Goal: Communication & Community: Participate in discussion

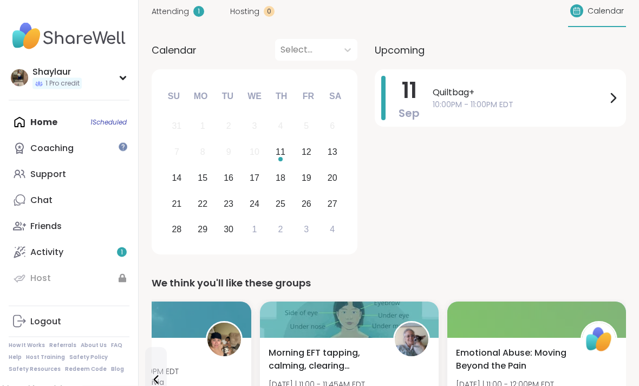
scroll to position [96, 0]
click at [616, 96] on icon at bounding box center [613, 98] width 13 height 13
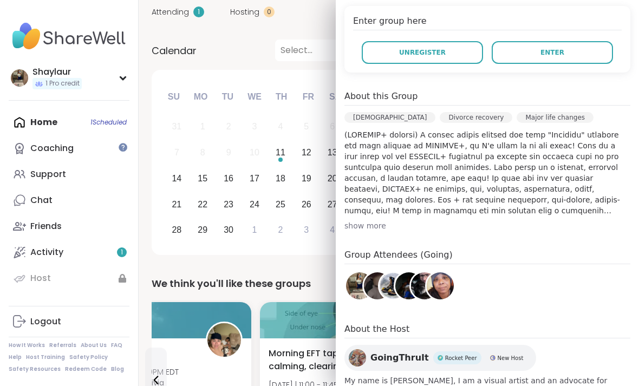
scroll to position [223, 0]
click at [369, 222] on div "show more" at bounding box center [488, 225] width 286 height 11
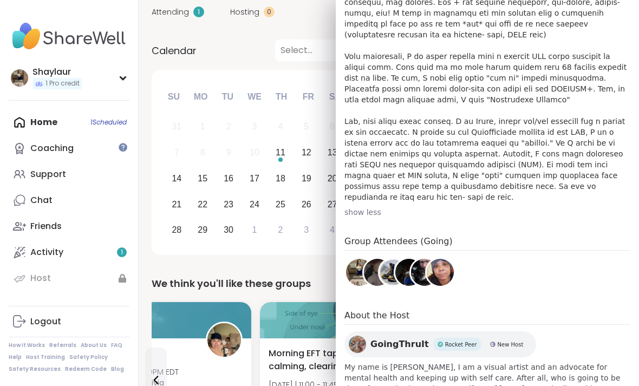
scroll to position [420, 0]
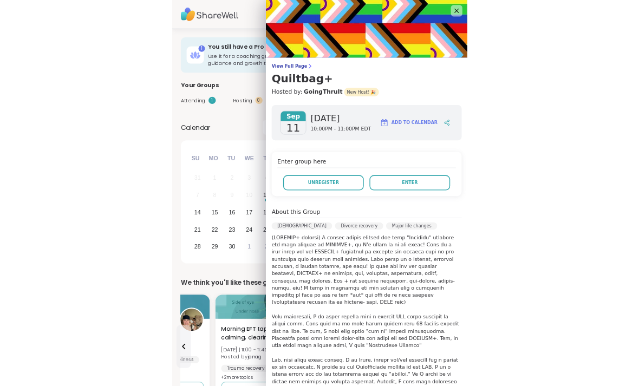
scroll to position [96, 0]
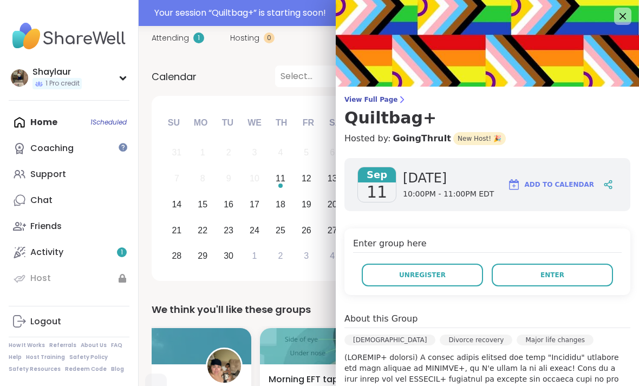
click at [572, 271] on button "Enter" at bounding box center [552, 275] width 121 height 23
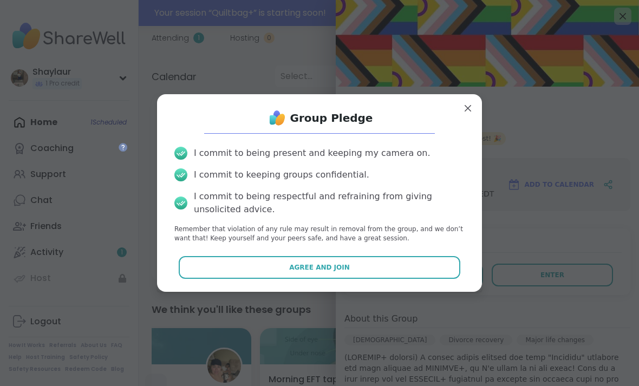
click at [395, 279] on button "Agree and Join" at bounding box center [320, 267] width 282 height 23
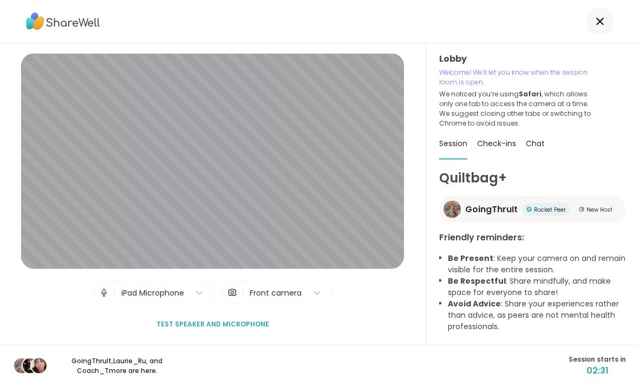
scroll to position [13, 0]
click at [497, 138] on span "Check-ins" at bounding box center [496, 143] width 39 height 11
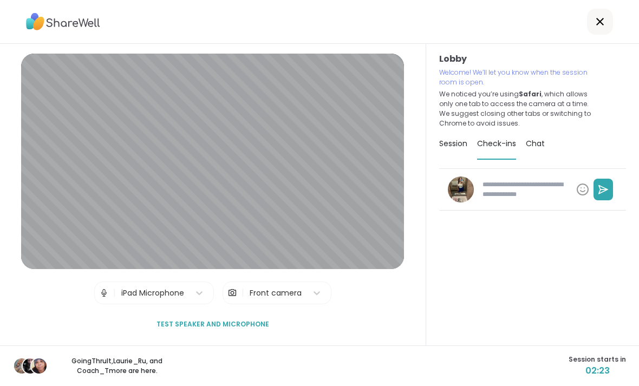
type textarea "*"
click at [454, 138] on span "Session" at bounding box center [453, 143] width 28 height 11
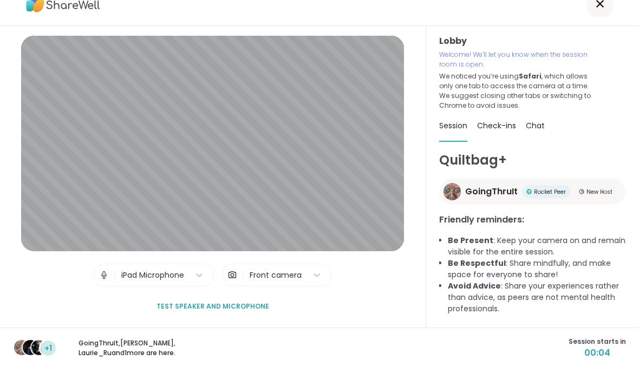
scroll to position [0, 0]
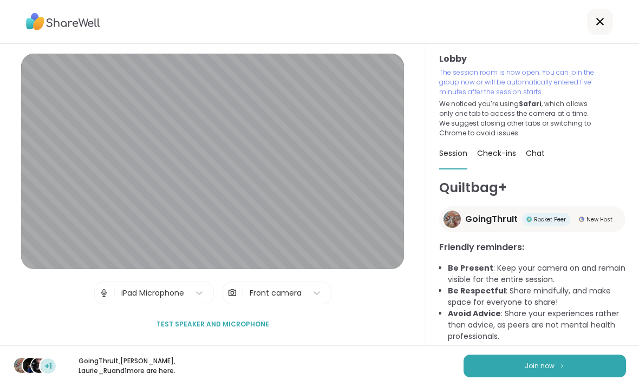
click at [528, 367] on span "Join now" at bounding box center [540, 366] width 30 height 10
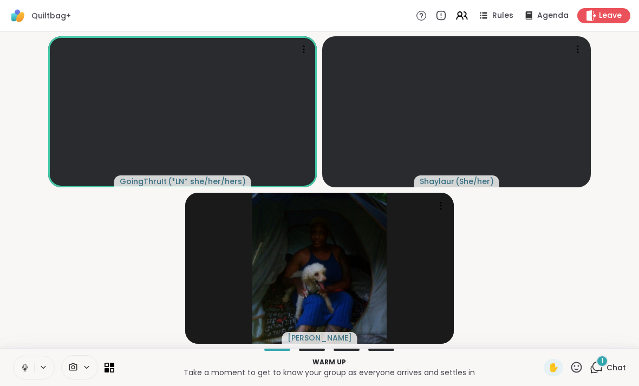
click at [599, 368] on icon at bounding box center [597, 368] width 14 height 14
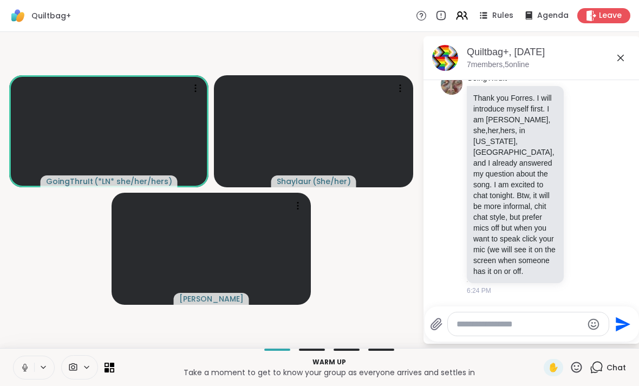
scroll to position [1516, 0]
click at [25, 369] on icon at bounding box center [25, 368] width 10 height 10
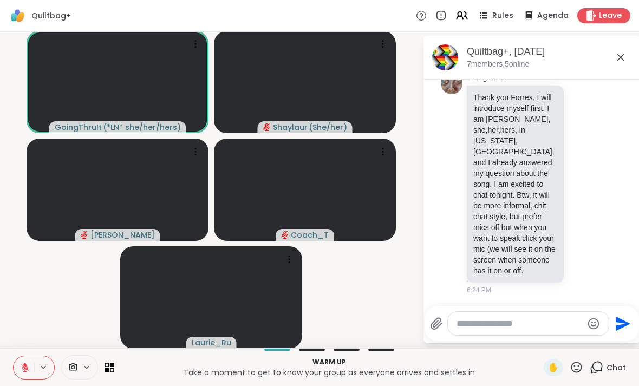
scroll to position [0, 0]
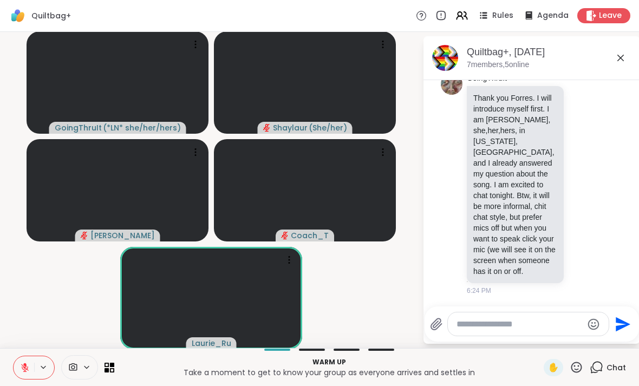
click at [339, 364] on p "Warm up" at bounding box center [329, 363] width 417 height 10
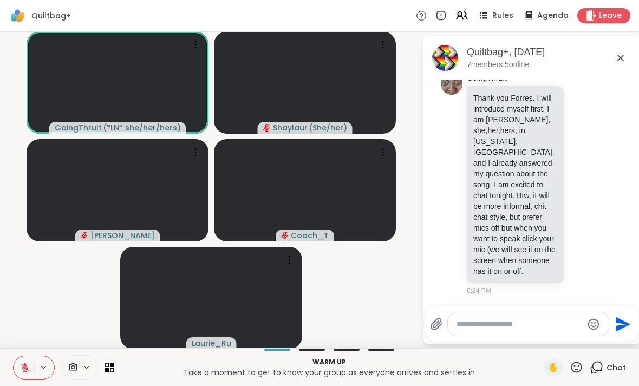
click at [113, 368] on icon at bounding box center [112, 370] width 4 height 4
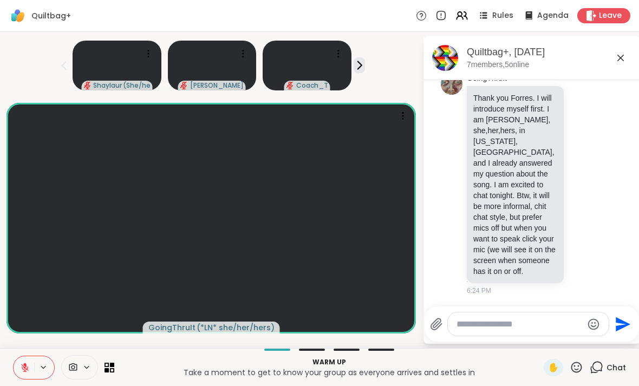
click at [113, 364] on icon at bounding box center [112, 365] width 4 height 4
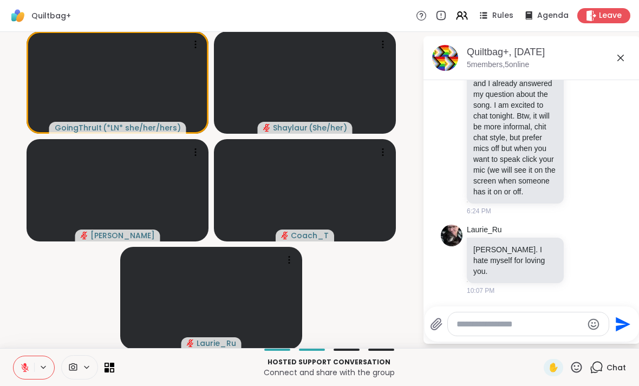
scroll to position [1559, 0]
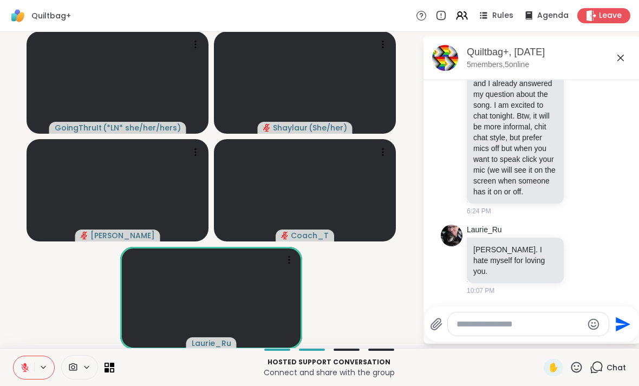
click at [29, 361] on button at bounding box center [24, 367] width 21 height 23
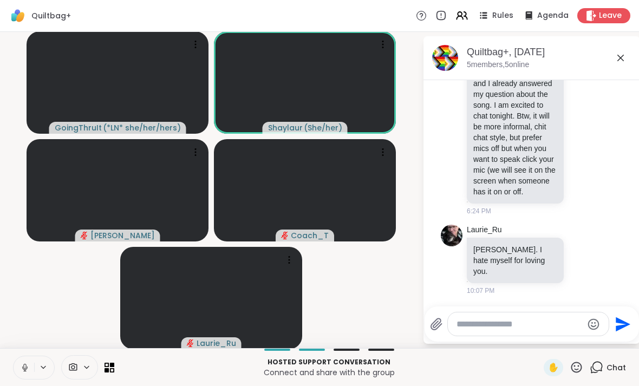
click at [20, 364] on button at bounding box center [24, 367] width 21 height 23
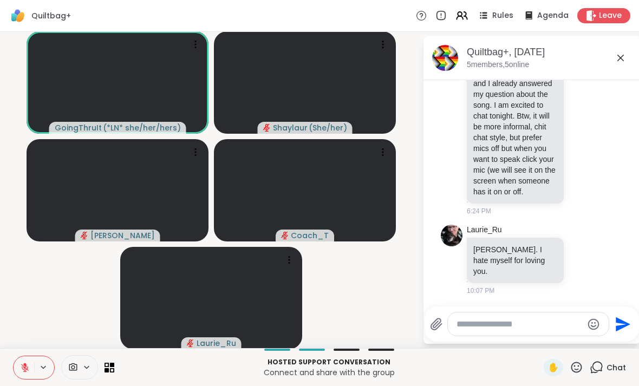
click at [503, 320] on textarea "Type your message" at bounding box center [520, 324] width 126 height 11
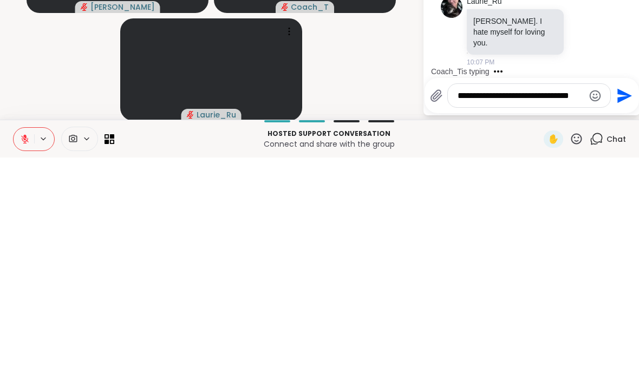
scroll to position [1616, 0]
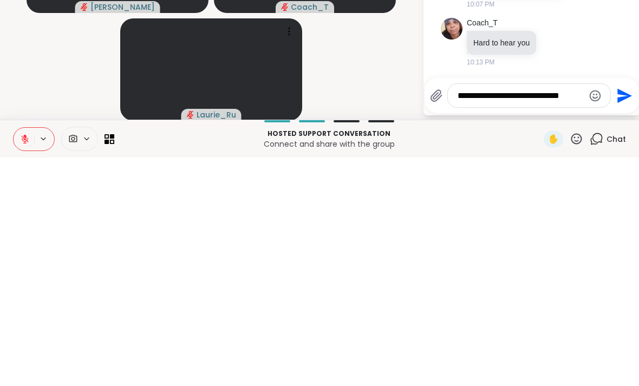
click at [573, 319] on textarea "**********" at bounding box center [521, 324] width 126 height 11
type textarea "**********"
click at [623, 317] on icon "Send" at bounding box center [625, 324] width 15 height 15
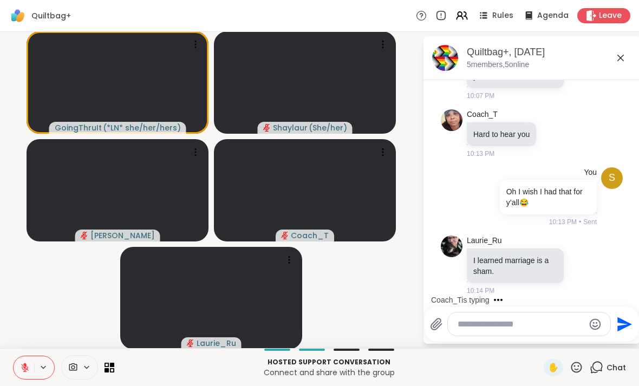
scroll to position [1810, 0]
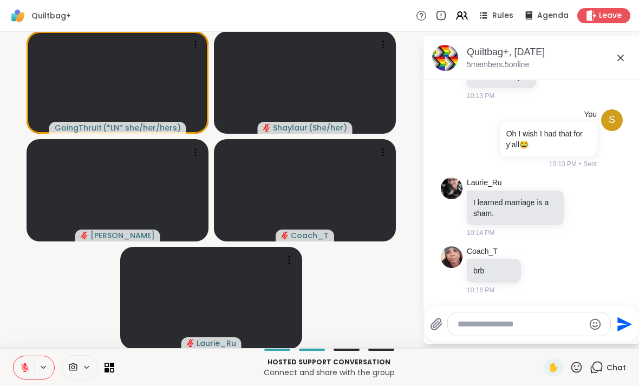
click at [27, 367] on icon at bounding box center [25, 368] width 10 height 10
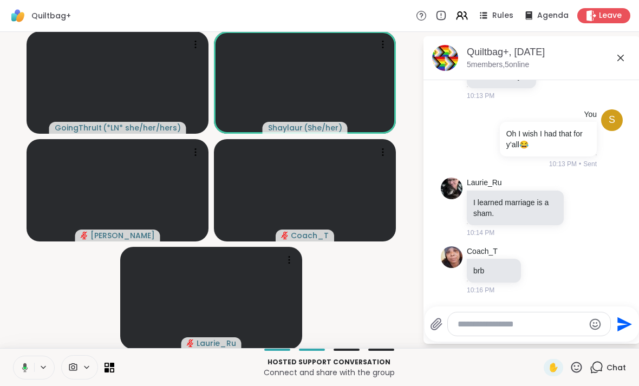
click at [23, 364] on icon at bounding box center [23, 368] width 10 height 10
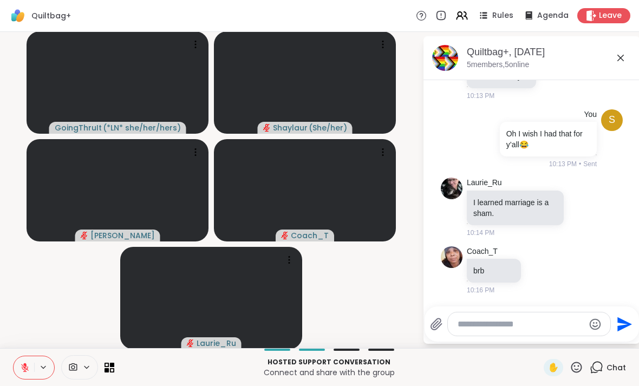
click at [26, 367] on icon at bounding box center [24, 365] width 3 height 4
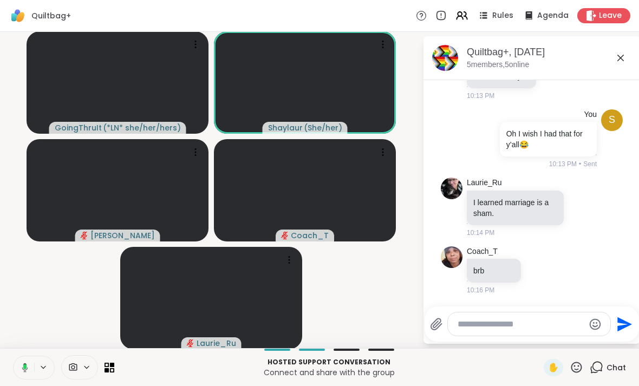
click at [23, 364] on icon at bounding box center [23, 368] width 10 height 10
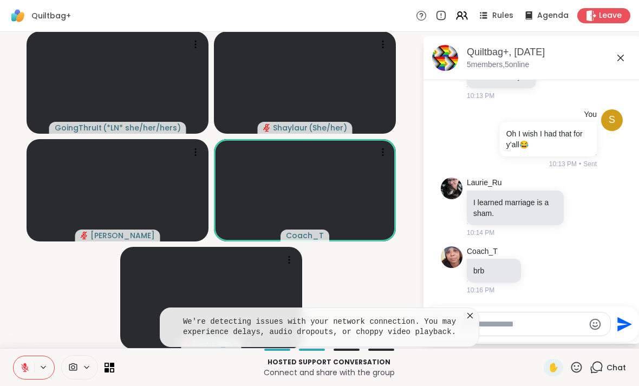
click at [470, 317] on icon at bounding box center [470, 315] width 11 height 11
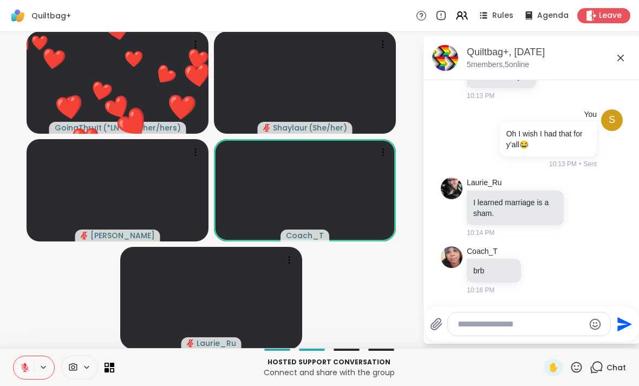
click at [28, 371] on icon at bounding box center [25, 368] width 10 height 10
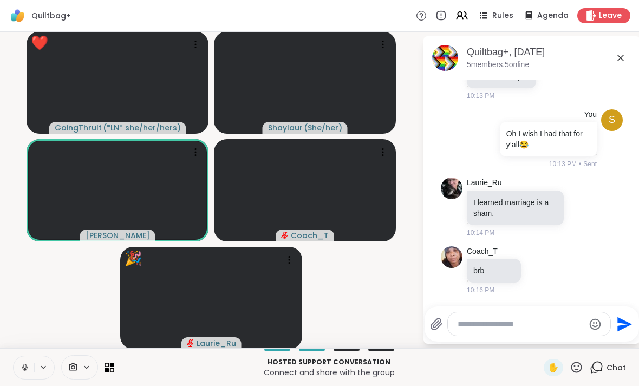
click at [25, 365] on icon at bounding box center [25, 368] width 10 height 10
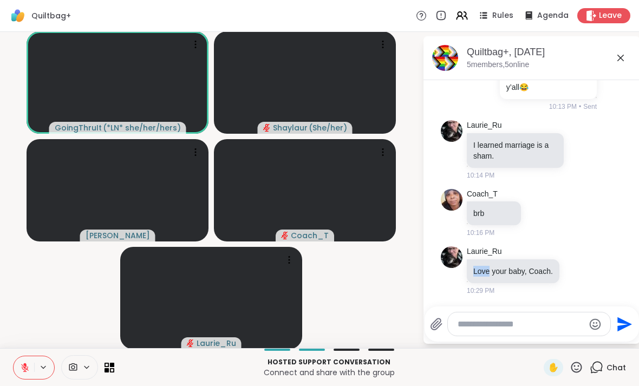
click at [570, 291] on div "Laurie_Ru Love your baby, Coach. 10:29 PM" at bounding box center [531, 271] width 128 height 49
click at [568, 268] on icon at bounding box center [567, 271] width 2 height 9
click at [611, 291] on div "Laurie_Ru Love your baby, Coach. 10:29 PM" at bounding box center [532, 271] width 182 height 58
click at [581, 270] on icon at bounding box center [579, 270] width 10 height 11
click at [562, 293] on div "10:29 PM" at bounding box center [514, 291] width 95 height 10
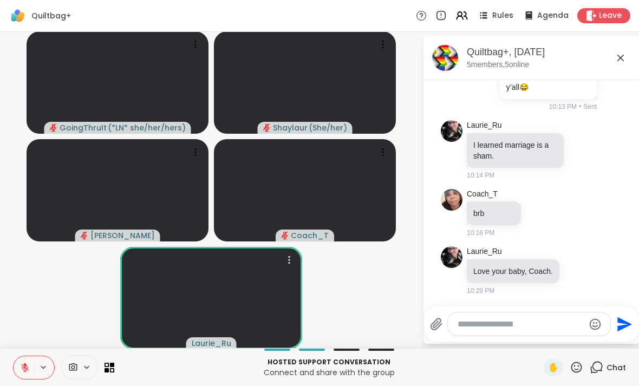
click at [291, 258] on icon at bounding box center [289, 260] width 11 height 11
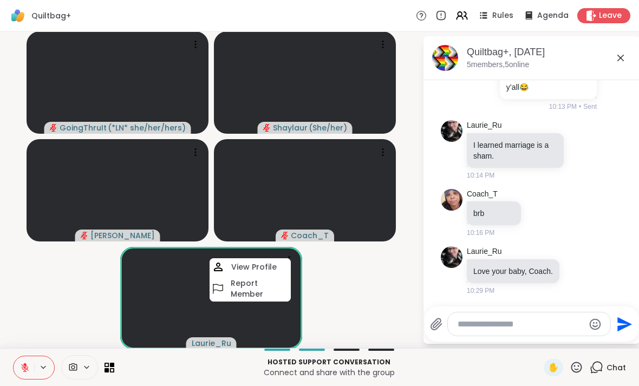
click at [385, 283] on video-player-container "GoingThruIt ( *LN* she/her/hers ) Shaylaur ( She/her ) Sandra_D Coach_T Laurie_…" at bounding box center [212, 190] width 410 height 308
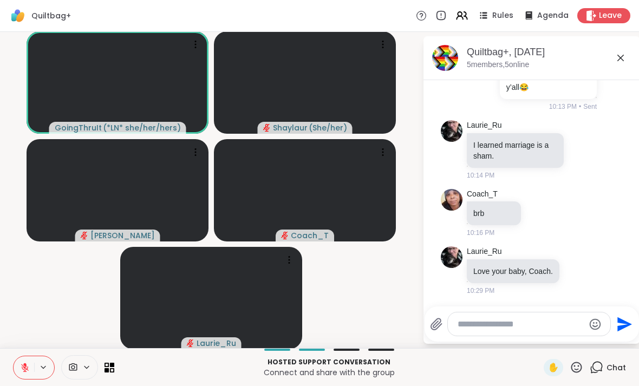
click at [25, 366] on icon at bounding box center [24, 365] width 3 height 4
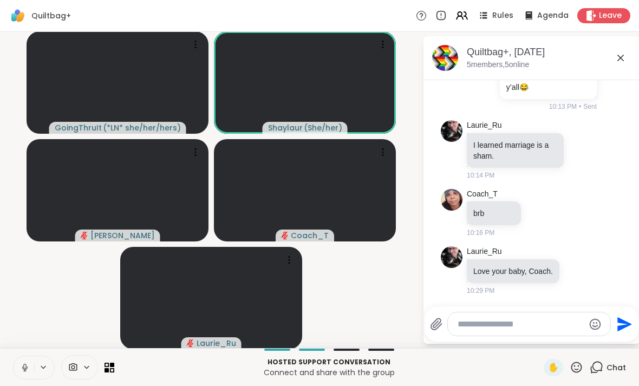
click at [28, 365] on icon at bounding box center [25, 368] width 10 height 10
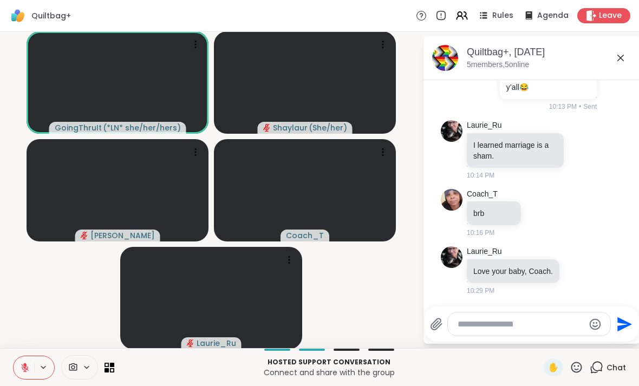
click at [510, 319] on textarea "Type your message" at bounding box center [521, 324] width 126 height 11
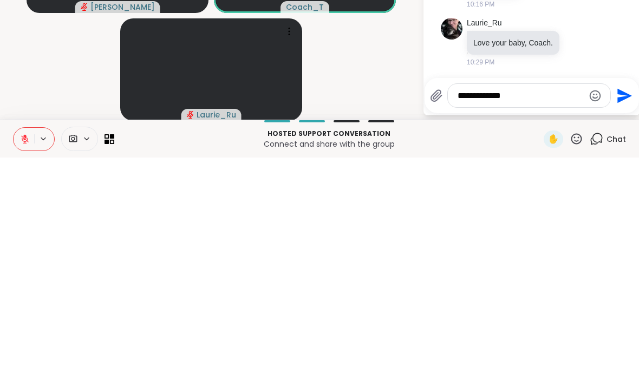
type textarea "**********"
click at [626, 317] on icon "Send" at bounding box center [625, 324] width 15 height 15
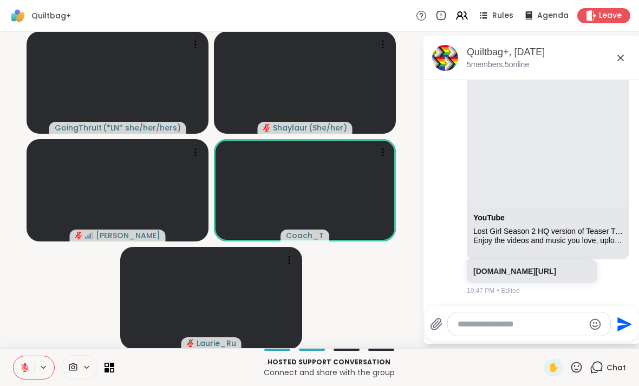
scroll to position [0, 0]
click at [25, 369] on icon at bounding box center [25, 368] width 10 height 10
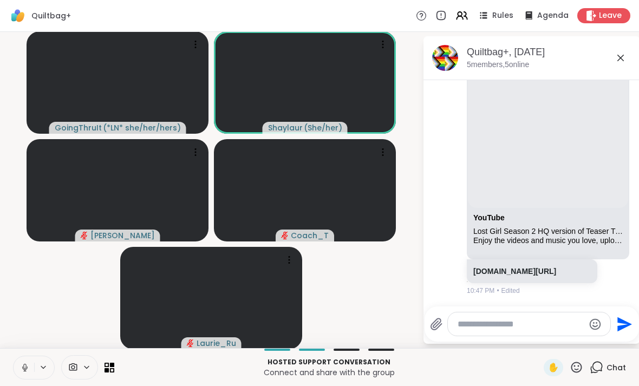
click at [26, 369] on icon at bounding box center [25, 368] width 10 height 10
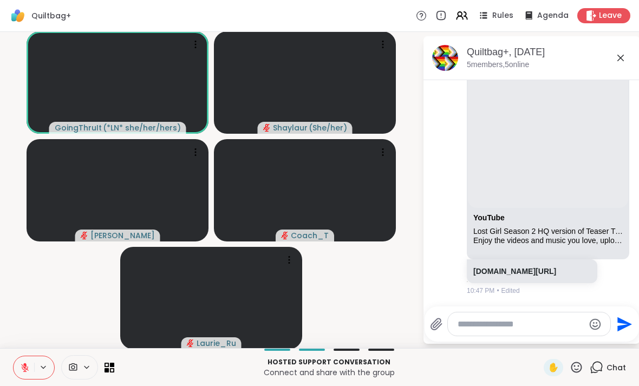
click at [624, 52] on icon at bounding box center [620, 57] width 13 height 13
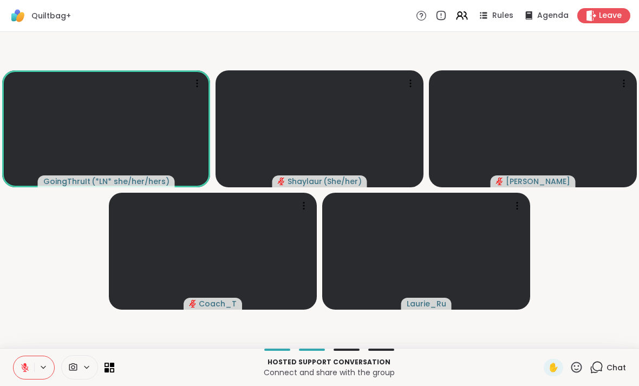
click at [611, 370] on span "Chat" at bounding box center [617, 367] width 20 height 11
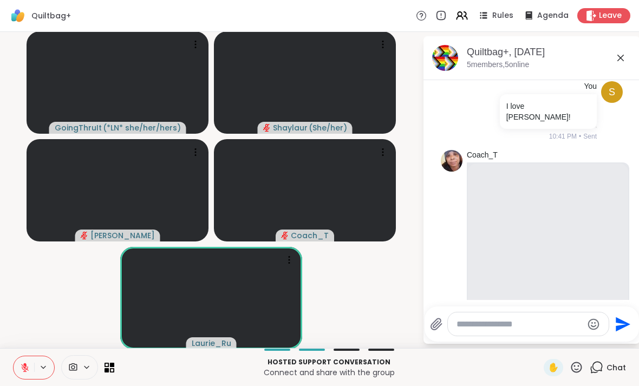
scroll to position [2190, 0]
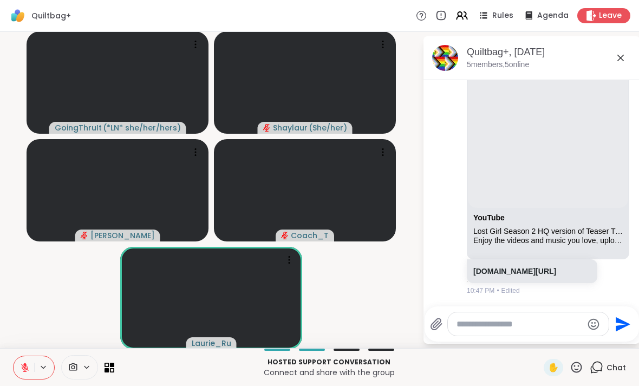
click at [25, 371] on icon at bounding box center [25, 368] width 10 height 10
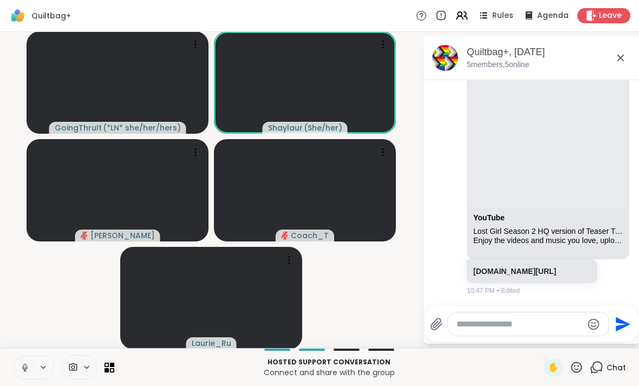
click at [24, 372] on icon at bounding box center [25, 368] width 10 height 10
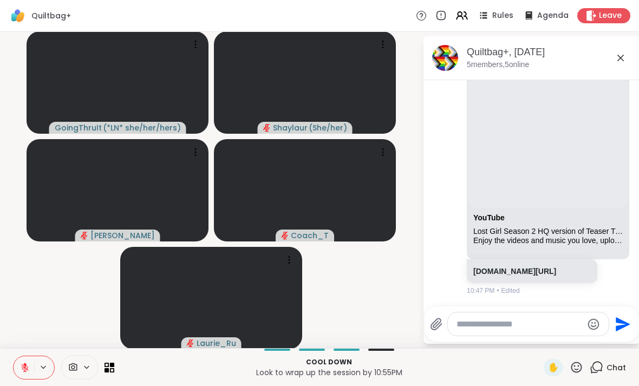
click at [25, 369] on icon at bounding box center [25, 368] width 10 height 10
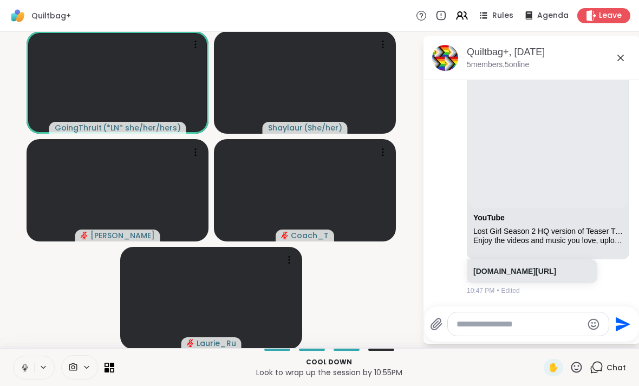
click at [28, 377] on button at bounding box center [24, 367] width 21 height 23
click at [23, 367] on icon at bounding box center [25, 368] width 10 height 10
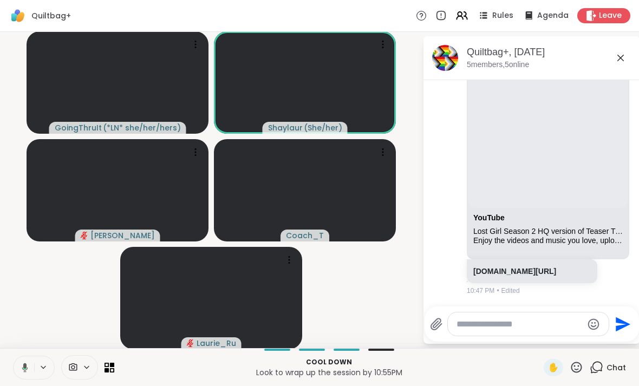
click at [23, 369] on icon at bounding box center [23, 368] width 10 height 10
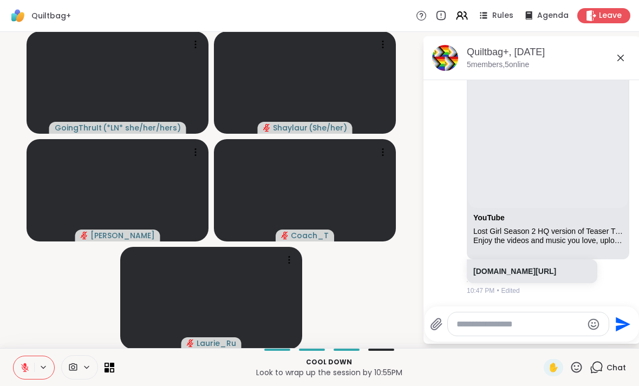
click at [23, 367] on icon at bounding box center [25, 368] width 10 height 10
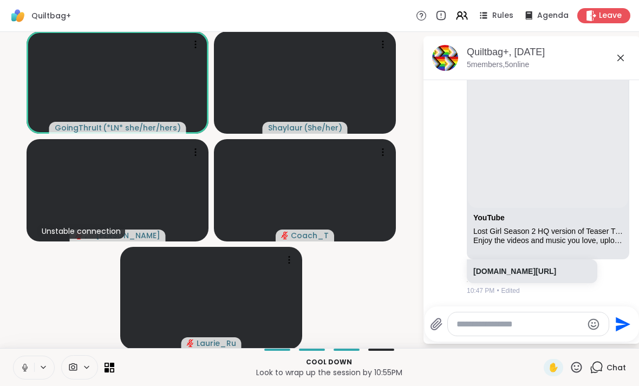
click at [22, 368] on icon at bounding box center [25, 368] width 10 height 10
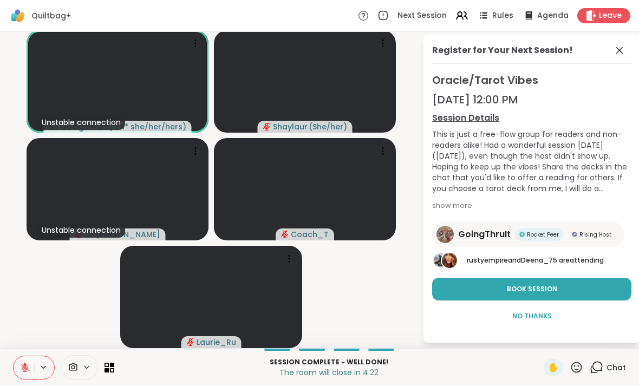
scroll to position [1, 0]
click at [447, 205] on div "show more" at bounding box center [531, 205] width 199 height 11
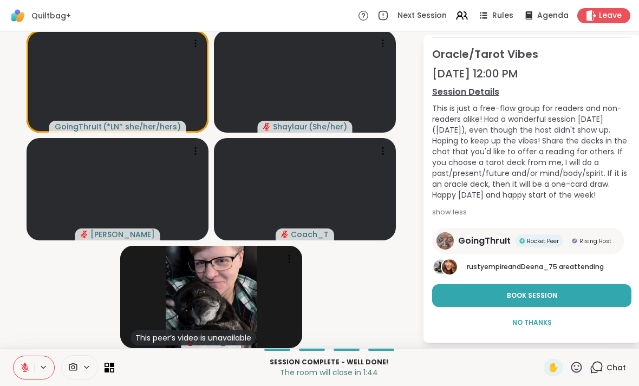
click at [531, 321] on span "No Thanks" at bounding box center [533, 323] width 40 height 10
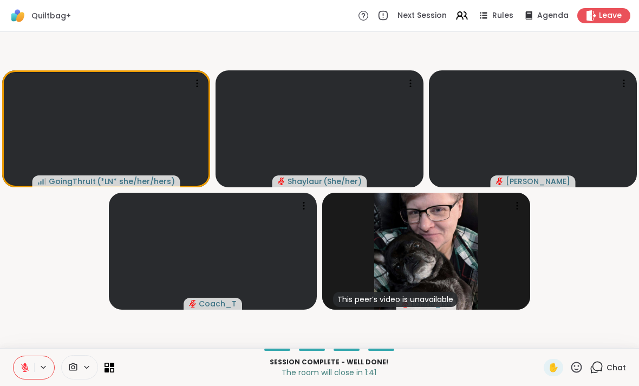
click at [635, 358] on div "Session Complete - well done! The room will close in 1:41 ✋ Chat" at bounding box center [319, 367] width 639 height 38
click at [620, 368] on span "Chat" at bounding box center [617, 367] width 20 height 11
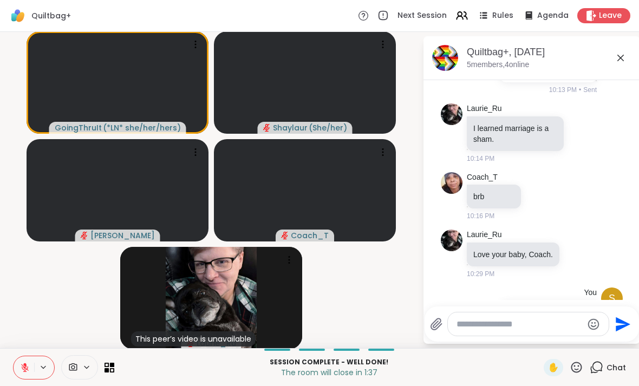
scroll to position [1882, 0]
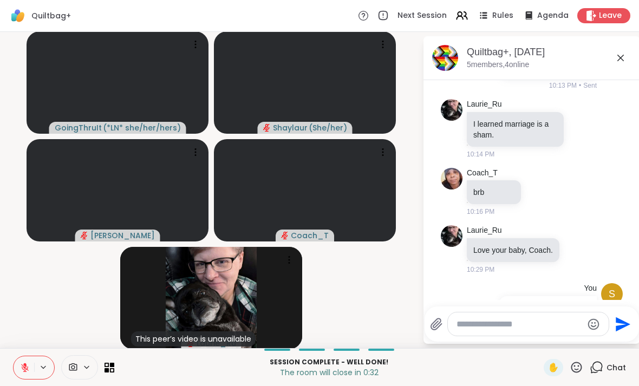
click at [25, 364] on icon at bounding box center [24, 365] width 3 height 4
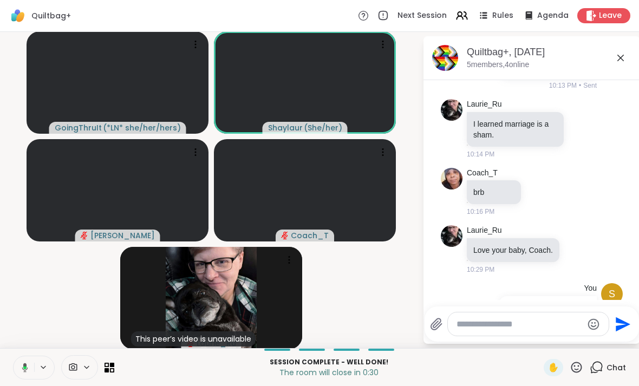
click at [23, 369] on icon at bounding box center [25, 367] width 6 height 9
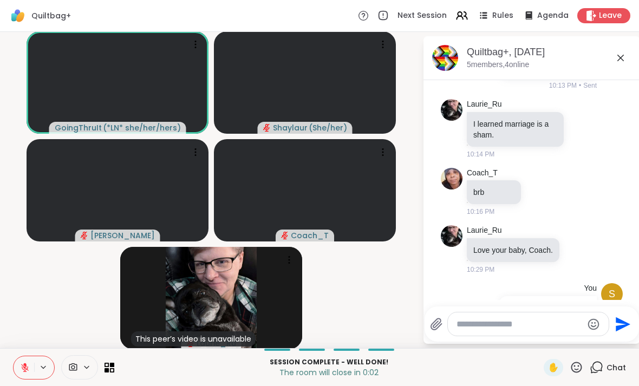
click at [16, 362] on button at bounding box center [24, 367] width 21 height 23
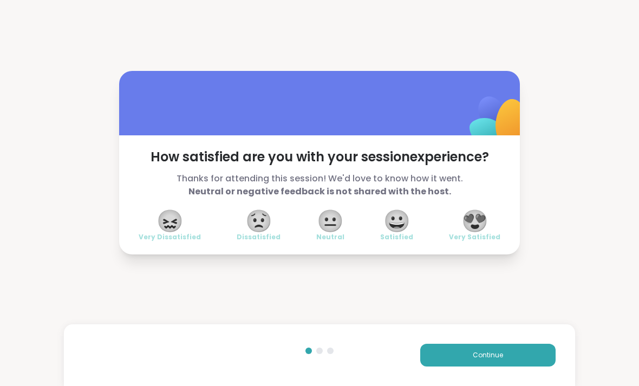
click at [404, 226] on span "😀" at bounding box center [397, 221] width 27 height 20
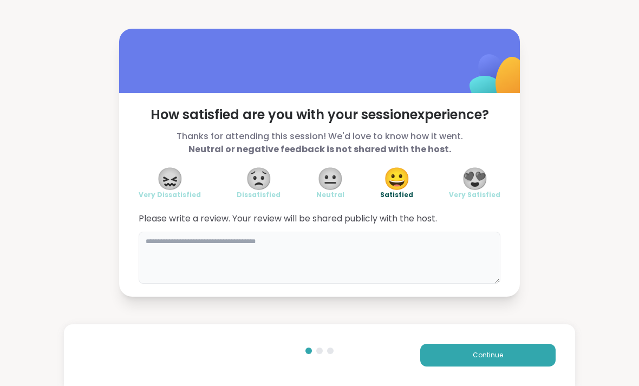
click at [402, 244] on textarea at bounding box center [320, 258] width 362 height 52
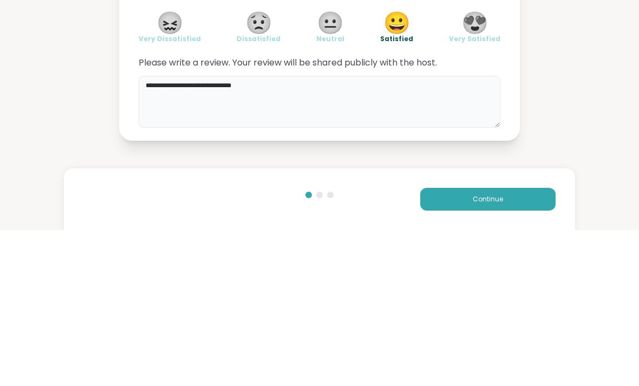
click at [400, 232] on textarea "**********" at bounding box center [320, 258] width 362 height 52
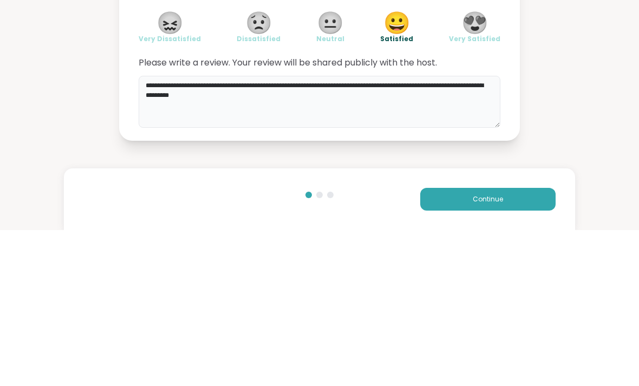
type textarea "**********"
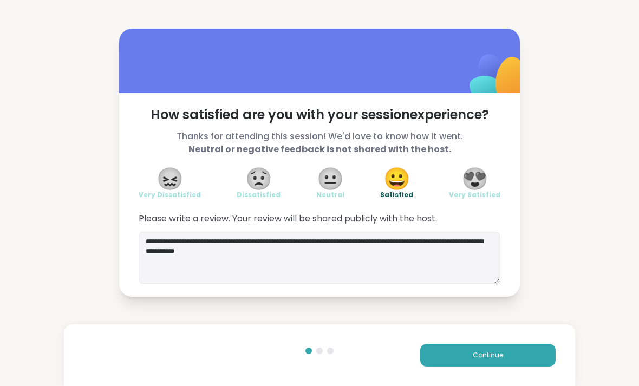
click at [476, 358] on span "Continue" at bounding box center [488, 356] width 30 height 10
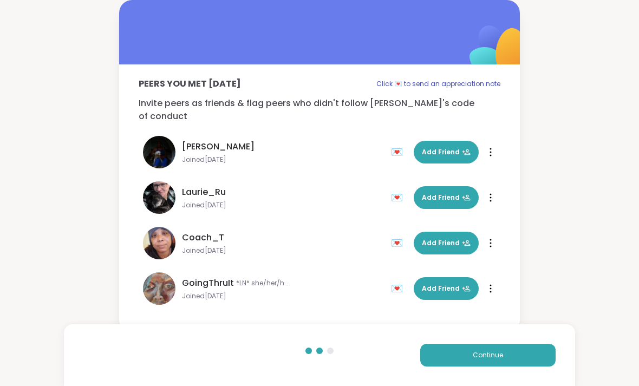
click at [448, 193] on span "Add Friend" at bounding box center [446, 198] width 49 height 10
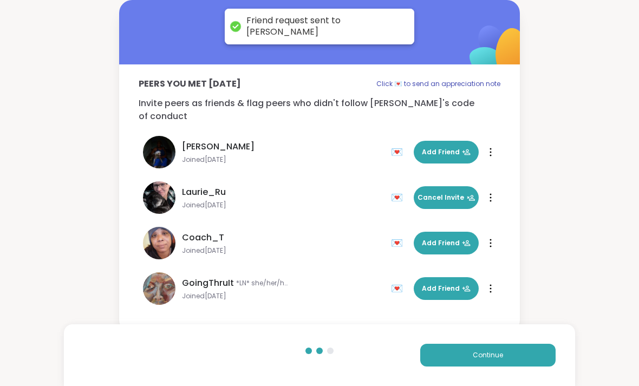
click at [445, 238] on span "Add Friend" at bounding box center [446, 243] width 49 height 10
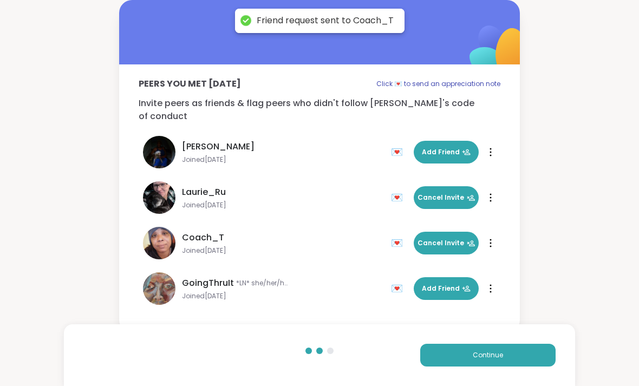
click at [453, 284] on span "Add Friend" at bounding box center [446, 289] width 49 height 10
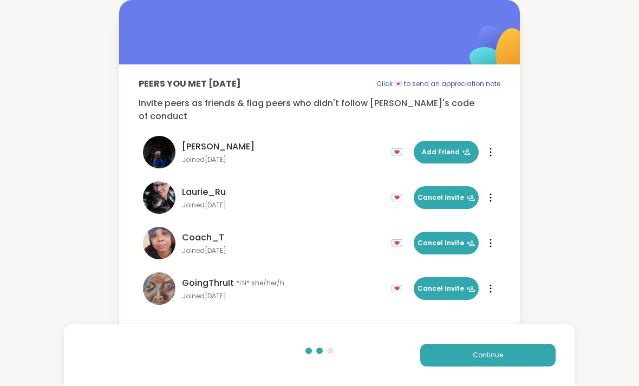
click at [491, 360] on span "Continue" at bounding box center [488, 356] width 30 height 10
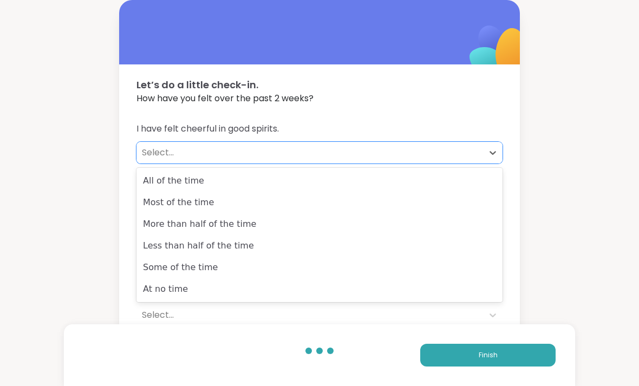
click at [232, 246] on div "Less than half of the time" at bounding box center [320, 246] width 366 height 22
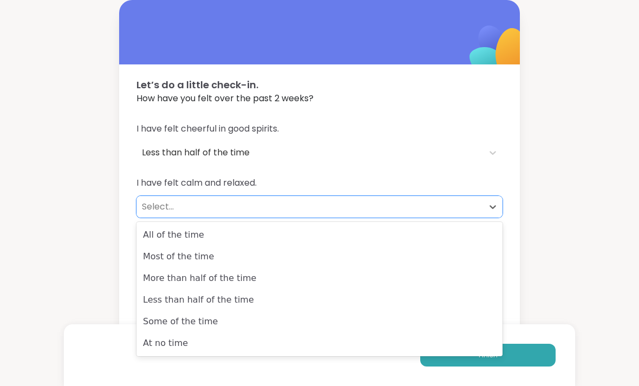
click at [212, 299] on div "Less than half of the time" at bounding box center [320, 300] width 366 height 22
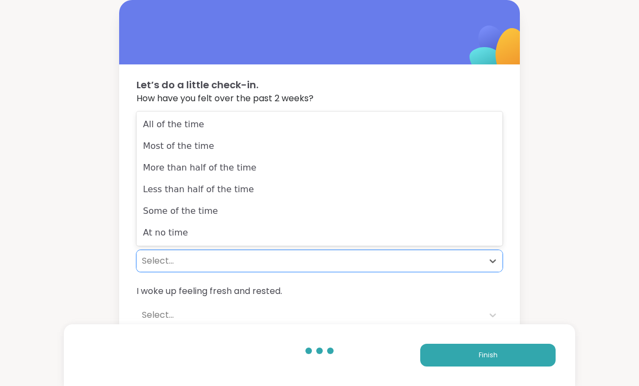
click at [212, 188] on div "Less than half of the time" at bounding box center [320, 190] width 366 height 22
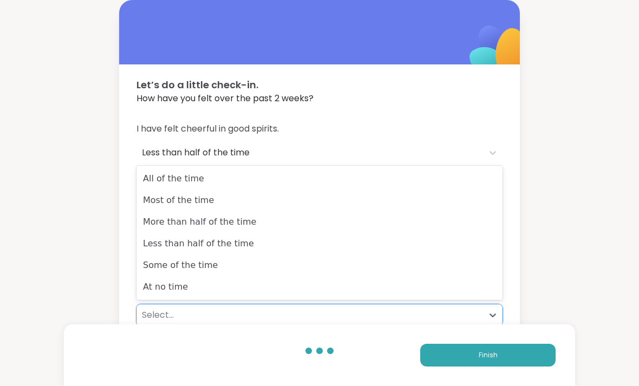
click at [221, 240] on div "Less than half of the time" at bounding box center [320, 244] width 366 height 22
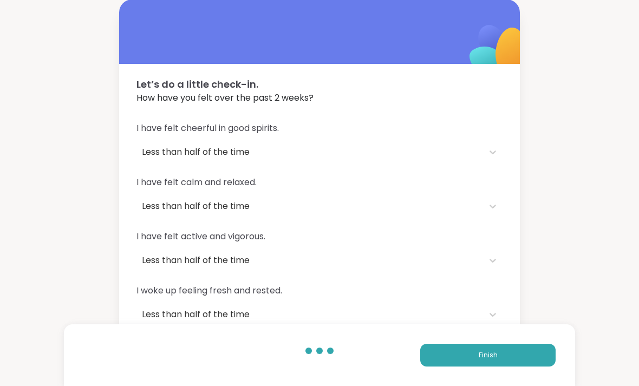
scroll to position [33, 0]
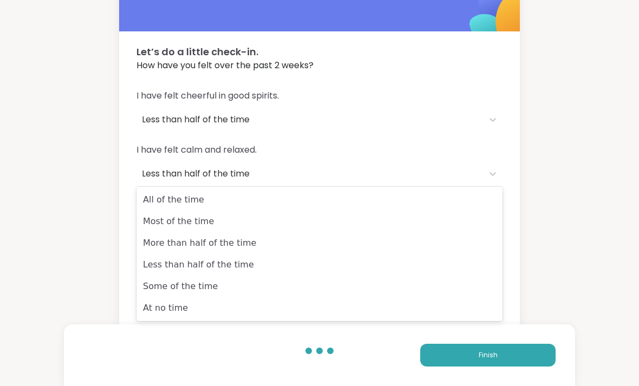
click at [209, 261] on div "Less than half of the time" at bounding box center [320, 265] width 366 height 22
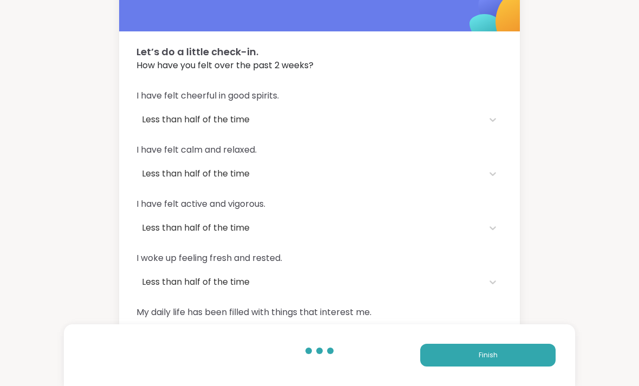
click at [481, 360] on span "Finish" at bounding box center [488, 356] width 19 height 10
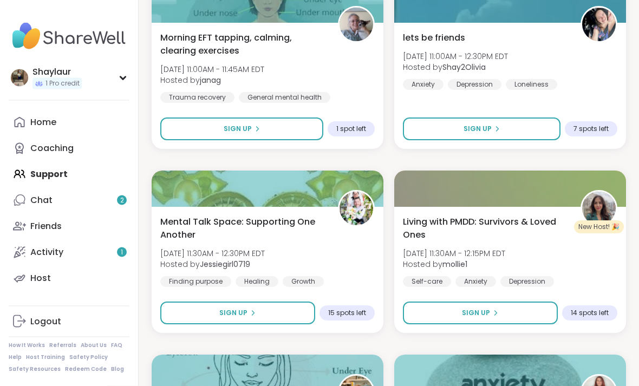
scroll to position [1697, 0]
click at [502, 227] on span "Living with PMDD: Survivors & Loved Ones" at bounding box center [486, 229] width 166 height 26
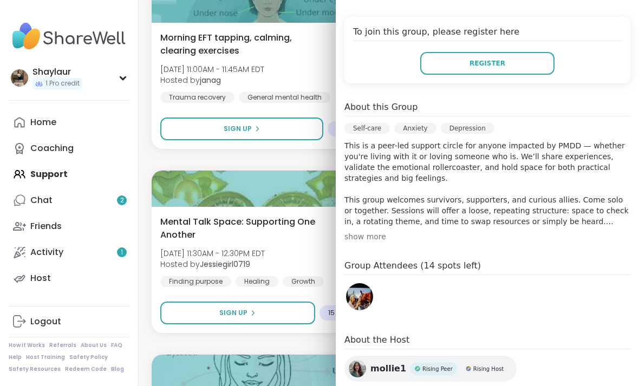
scroll to position [236, 0]
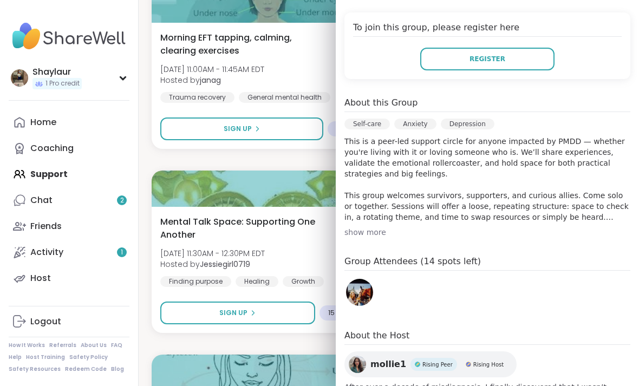
click at [360, 237] on div "show more" at bounding box center [488, 232] width 286 height 11
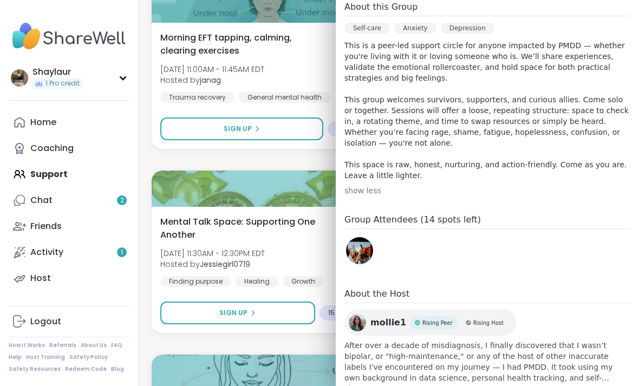
scroll to position [331, 0]
click at [367, 385] on span "show more" at bounding box center [488, 389] width 286 height 11
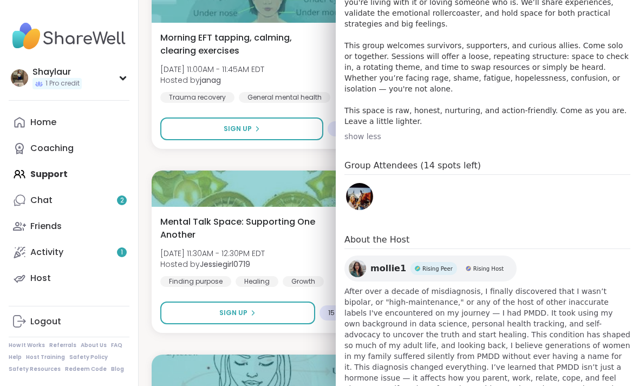
scroll to position [385, 0]
click at [386, 269] on span "mollie1" at bounding box center [389, 269] width 36 height 13
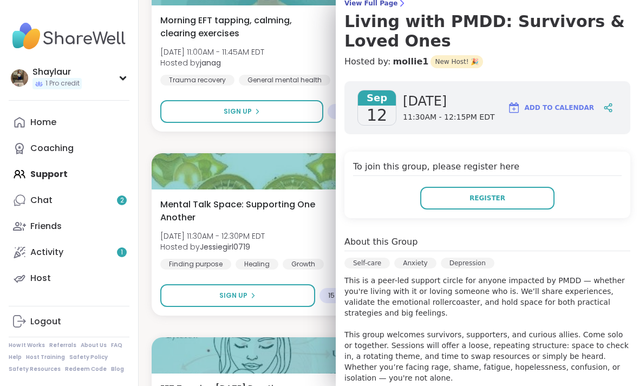
scroll to position [95, 0]
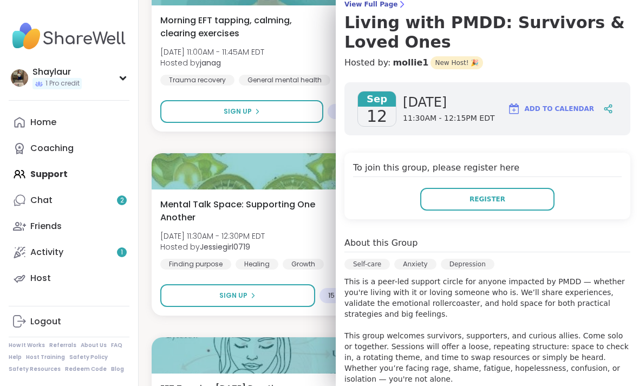
click at [203, 143] on div "Wind Down Quiet Body Doubling - Thursday Thu, Sep 11 | 10:30PM - 12:00AM EDT Ho…" at bounding box center [389, 142] width 475 height 3294
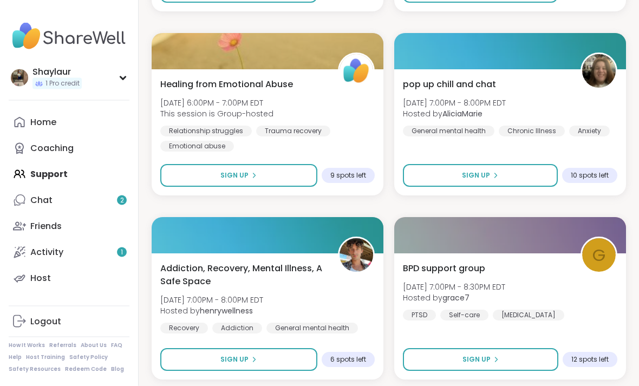
scroll to position [3127, 0]
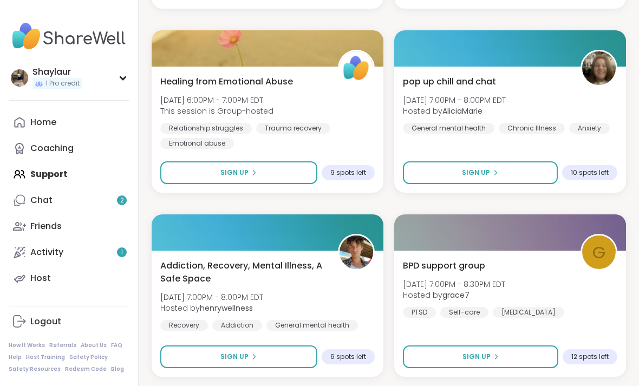
click at [209, 278] on span "Addiction, Recovery, Mental Illness, A Safe Space" at bounding box center [243, 273] width 166 height 26
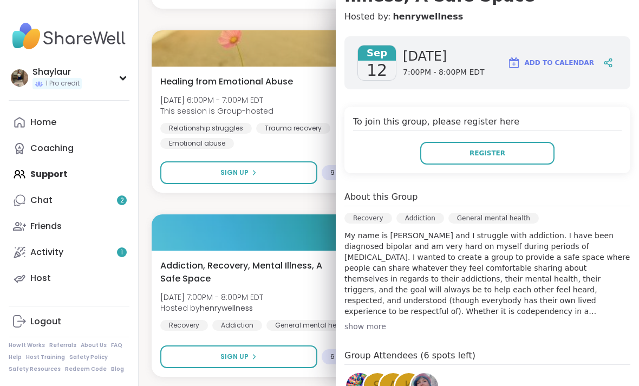
scroll to position [147, 0]
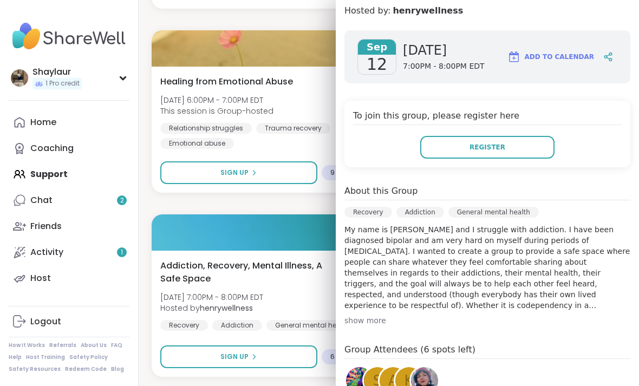
click at [355, 320] on div "show more" at bounding box center [488, 320] width 286 height 11
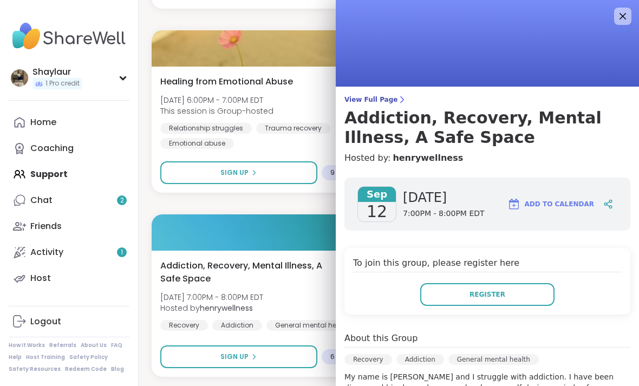
scroll to position [0, 0]
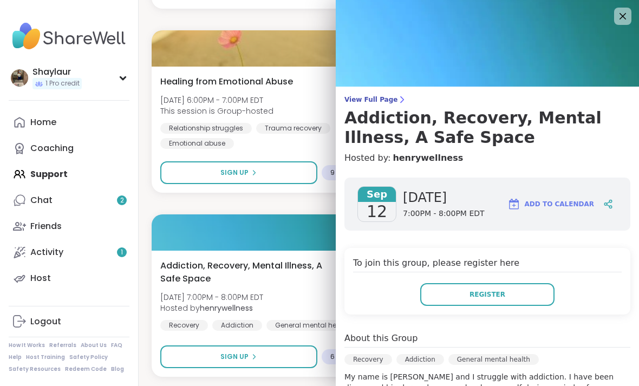
click at [456, 122] on h3 "Addiction, Recovery, Mental Illness, A Safe Space" at bounding box center [488, 127] width 286 height 39
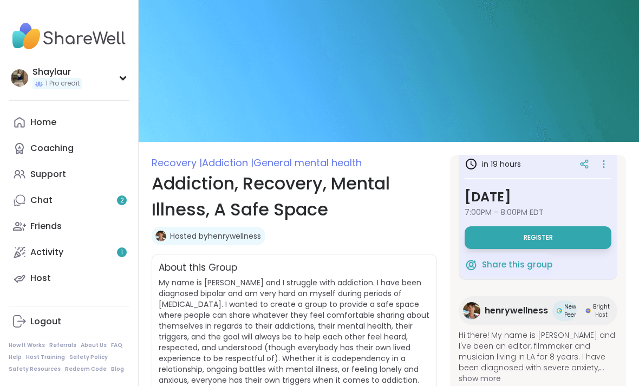
scroll to position [11, 0]
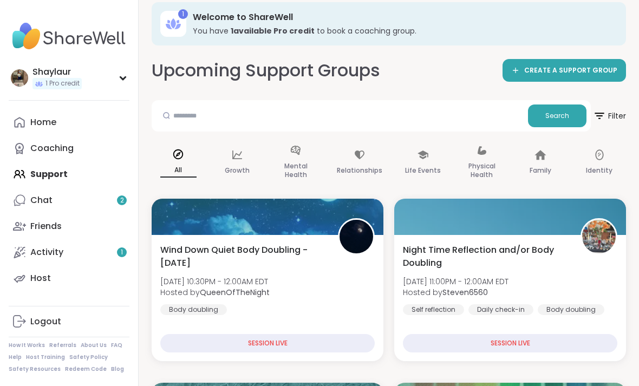
click at [66, 206] on link "Chat 2" at bounding box center [69, 200] width 121 height 26
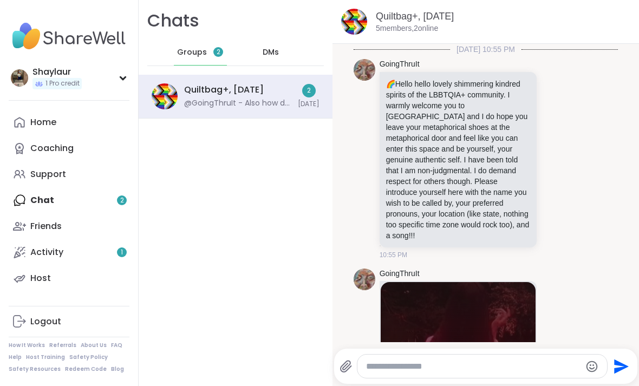
scroll to position [1823, 0]
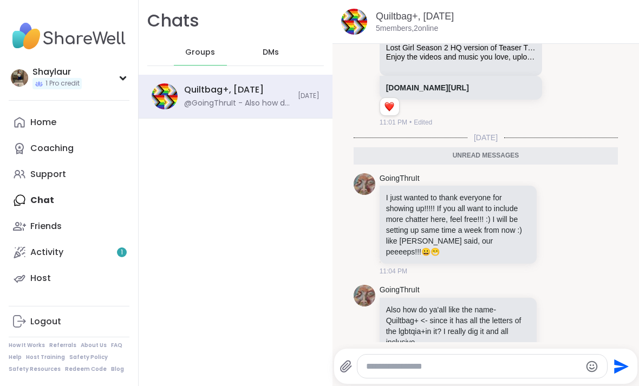
click at [46, 197] on div "Home Coaching Support Chat Friends Activity 1 Host" at bounding box center [69, 200] width 121 height 182
click at [274, 57] on div "DMs" at bounding box center [271, 53] width 53 height 26
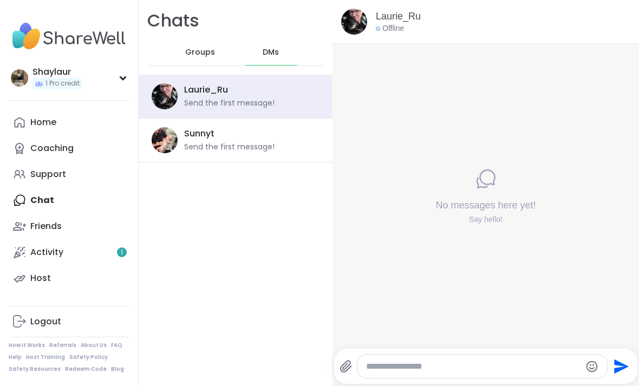
click at [203, 54] on span "Groups" at bounding box center [200, 52] width 30 height 11
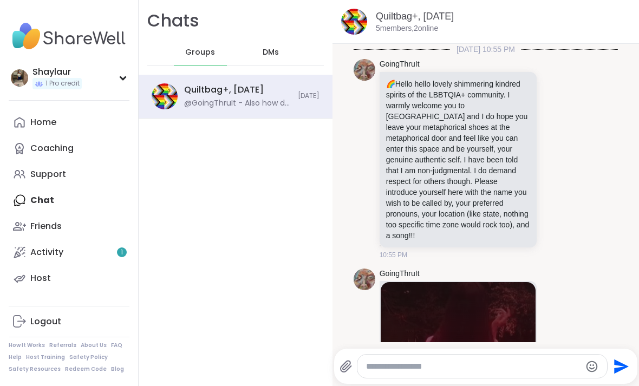
scroll to position [1786, 0]
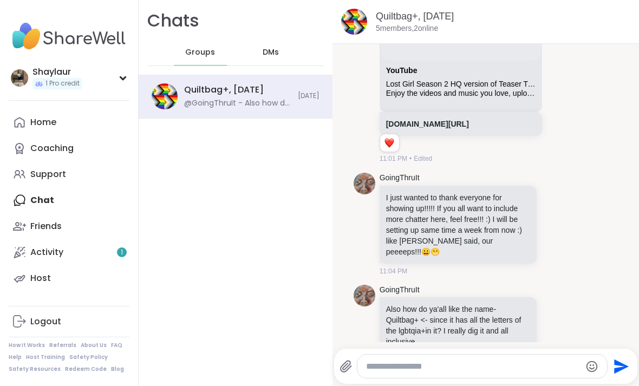
click at [50, 123] on div "Home" at bounding box center [43, 122] width 26 height 12
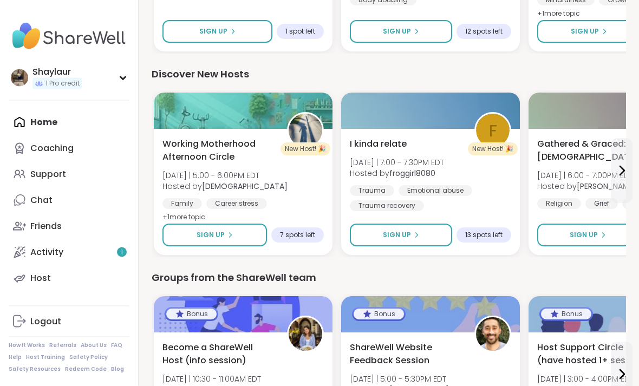
scroll to position [1066, 0]
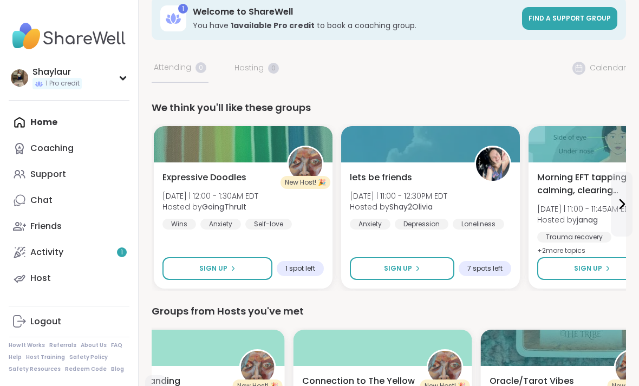
scroll to position [18, 0]
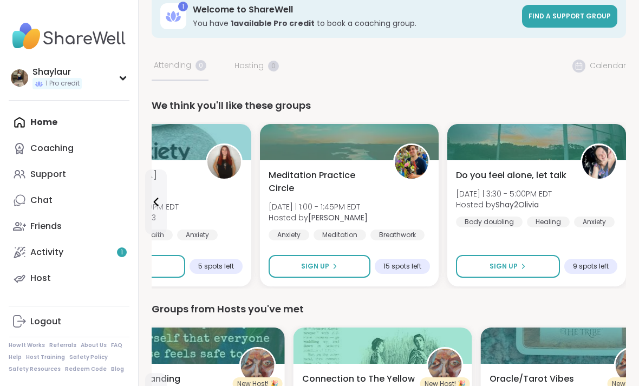
click at [496, 175] on span "Do you feel alone, let talk" at bounding box center [511, 175] width 111 height 13
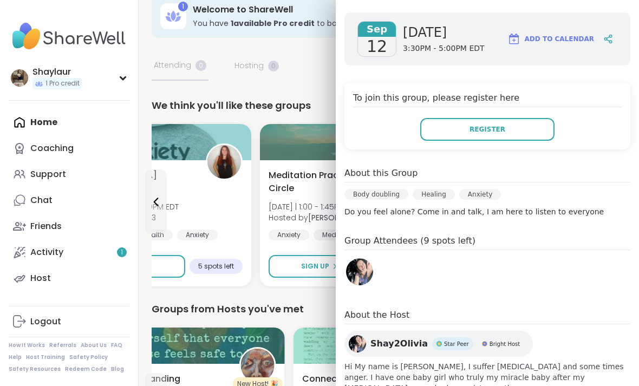
scroll to position [145, 0]
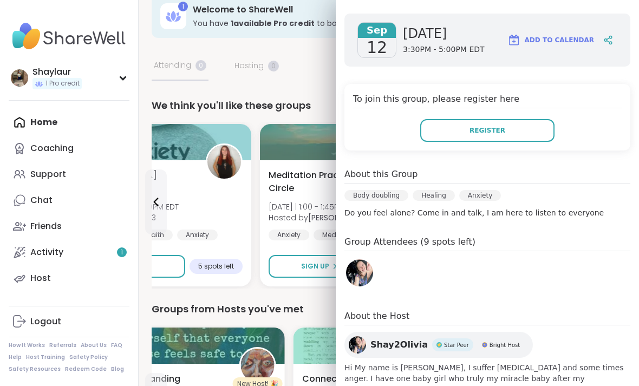
click at [287, 101] on div "We think you'll like these groups" at bounding box center [389, 105] width 475 height 15
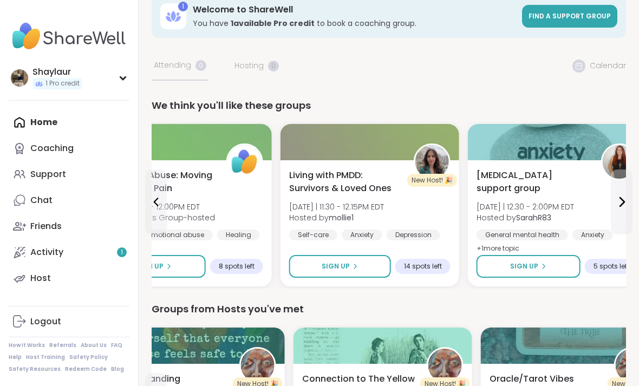
click at [345, 184] on span "Living with PMDD: Survivors & Loved Ones" at bounding box center [345, 182] width 113 height 26
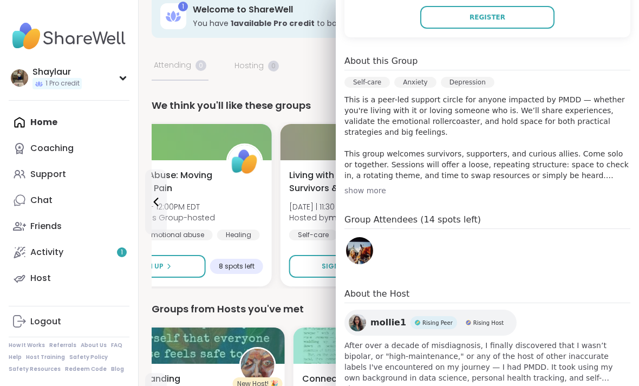
scroll to position [277, 0]
click at [352, 256] on img at bounding box center [359, 251] width 27 height 27
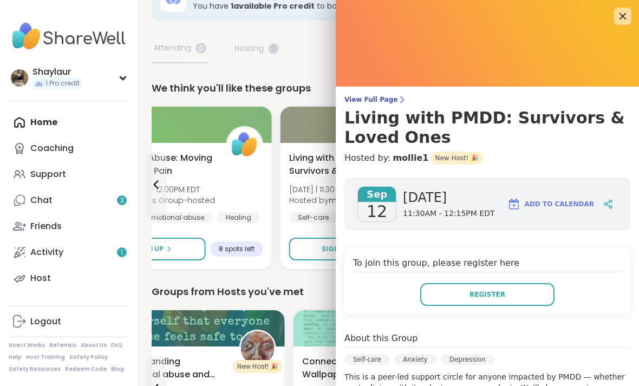
scroll to position [0, 0]
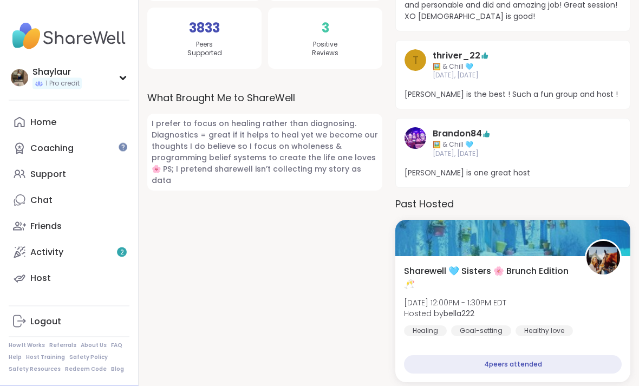
scroll to position [280, 0]
click at [449, 271] on span "Sharewell 🩵 Sisters 🌸 Brunch Edition 🥂" at bounding box center [488, 278] width 169 height 26
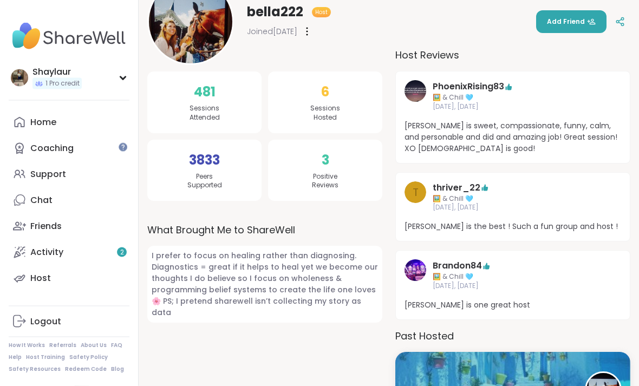
scroll to position [0, 0]
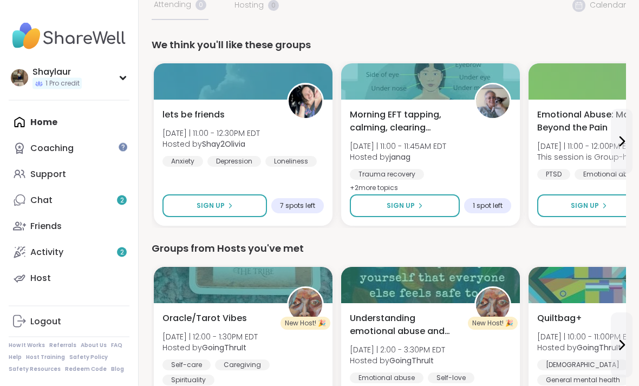
scroll to position [77, 0]
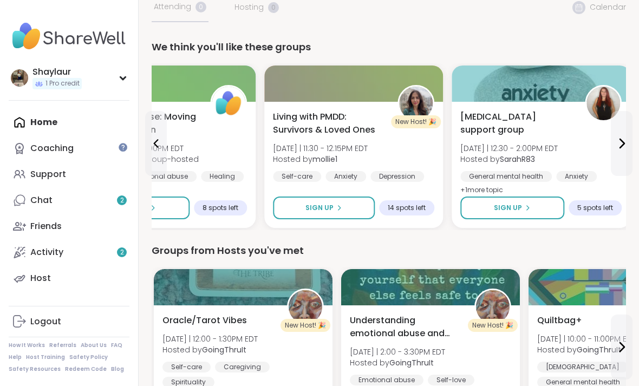
click at [398, 98] on div at bounding box center [353, 84] width 179 height 36
click at [335, 127] on span "Living with PMDD: Survivors & Loved Ones" at bounding box center [329, 124] width 113 height 26
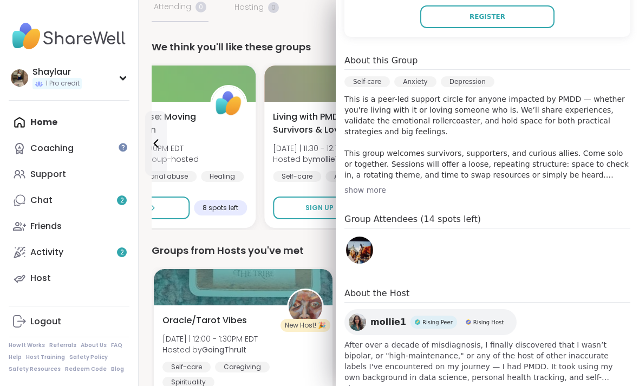
scroll to position [277, 0]
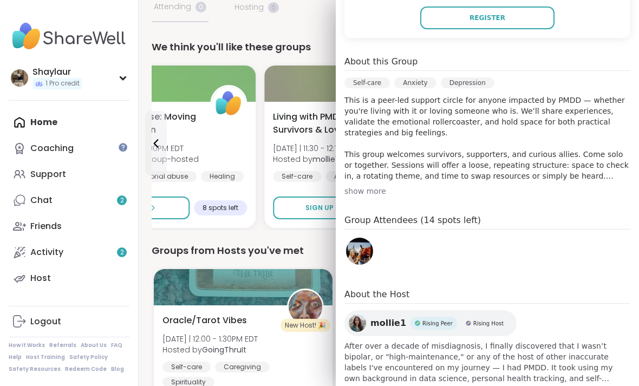
click at [380, 193] on div "show more" at bounding box center [488, 191] width 286 height 11
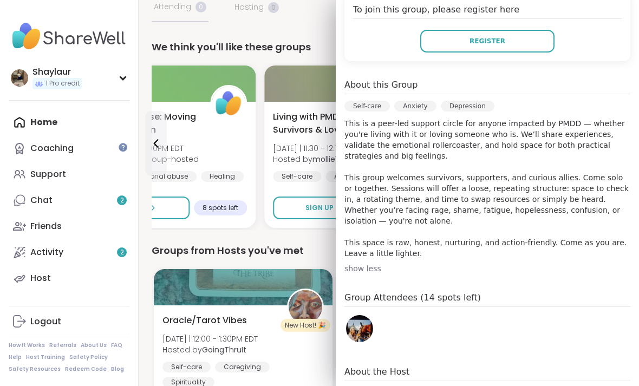
scroll to position [256, 0]
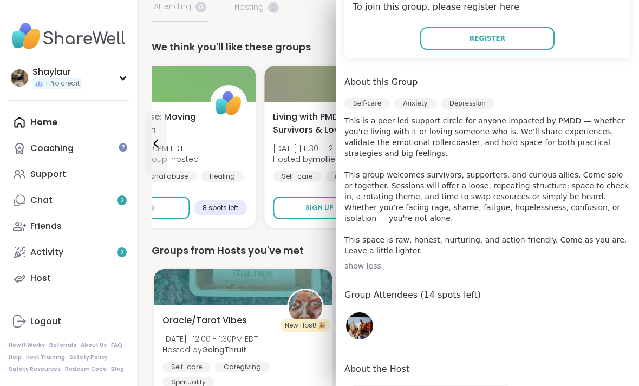
click at [524, 41] on button "Register" at bounding box center [487, 38] width 134 height 23
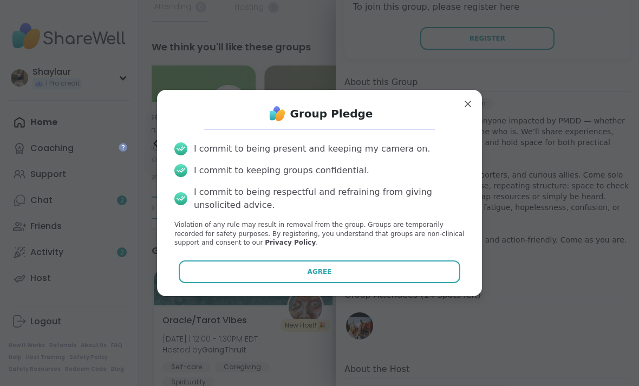
click at [401, 283] on button "Agree" at bounding box center [320, 272] width 282 height 23
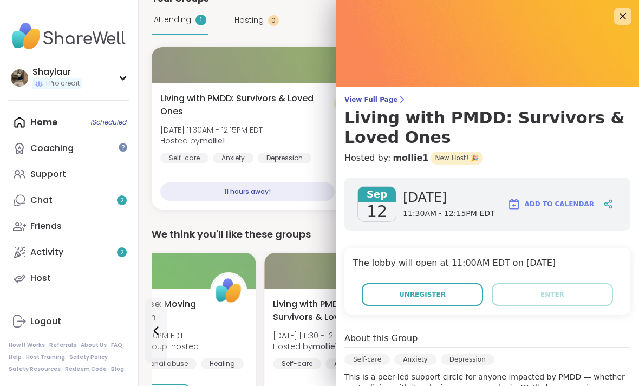
scroll to position [0, 0]
click at [629, 25] on img at bounding box center [487, 43] width 303 height 87
click at [74, 194] on link "Chat 2" at bounding box center [69, 200] width 121 height 26
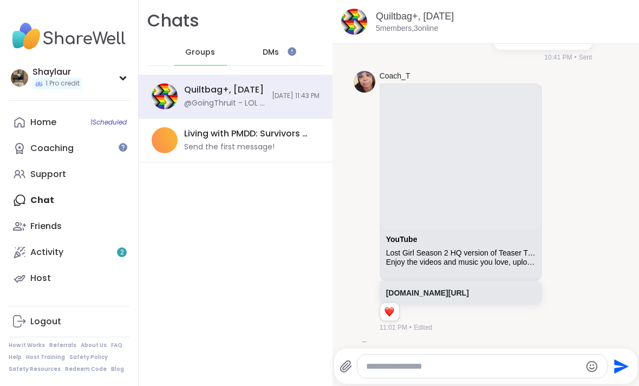
scroll to position [1617, 0]
click at [103, 249] on link "Activity 2" at bounding box center [69, 252] width 121 height 26
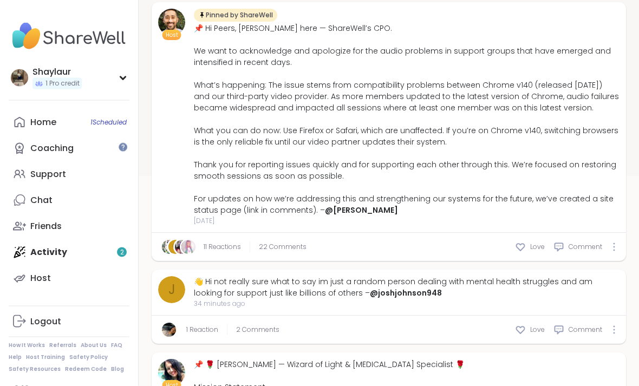
scroll to position [235, 0]
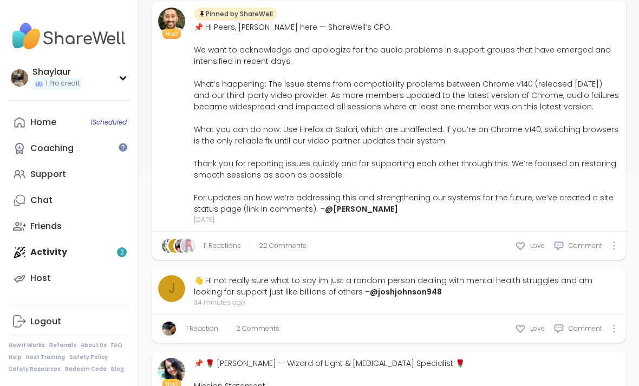
click at [275, 330] on span "2 Comments" at bounding box center [257, 329] width 43 height 10
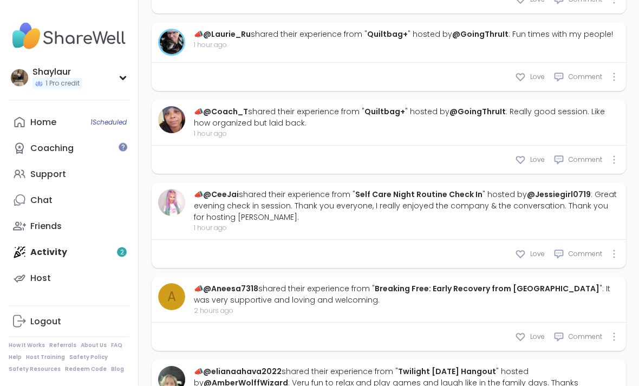
scroll to position [1237, 0]
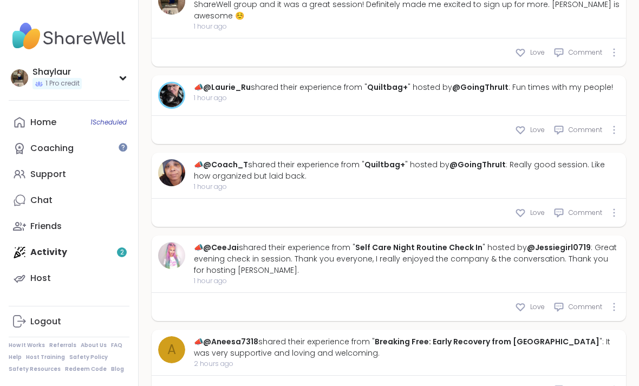
type textarea "*"
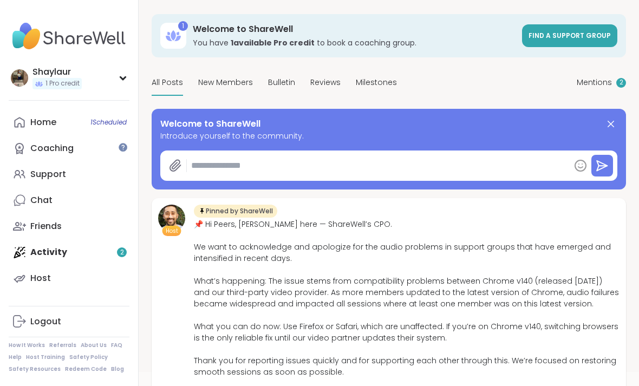
scroll to position [0, 0]
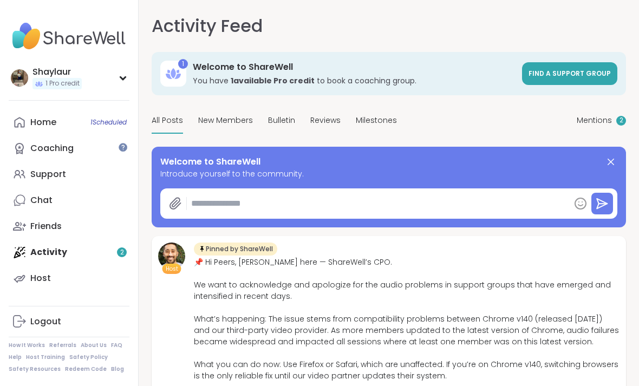
click at [450, 68] on h3 "Welcome to ShareWell" at bounding box center [354, 67] width 323 height 12
click at [559, 74] on span "Find a support group" at bounding box center [570, 73] width 82 height 9
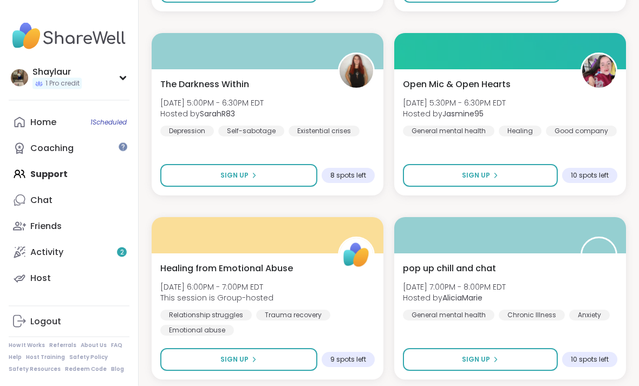
scroll to position [2756, 0]
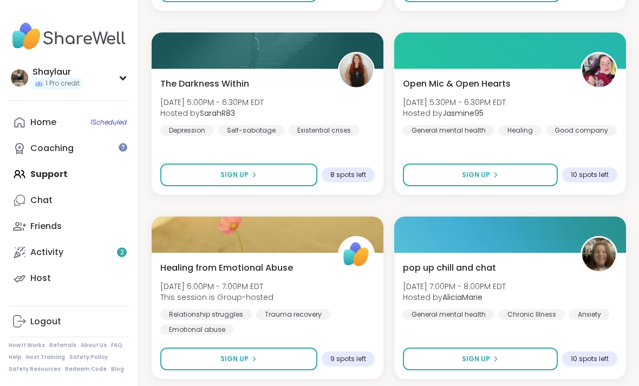
click at [253, 105] on span "[DATE] 5:00PM - 6:30PM EDT" at bounding box center [211, 102] width 103 height 11
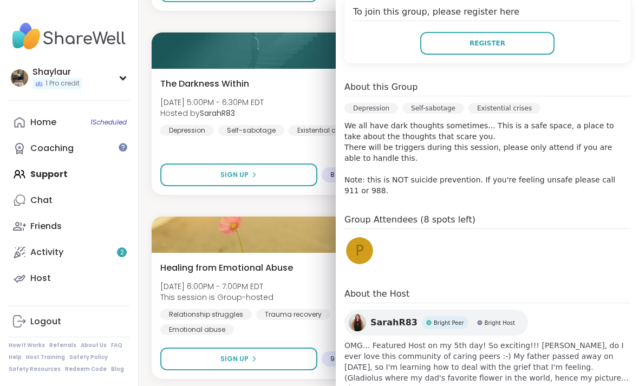
scroll to position [231, 0]
click at [300, 228] on div at bounding box center [268, 235] width 232 height 36
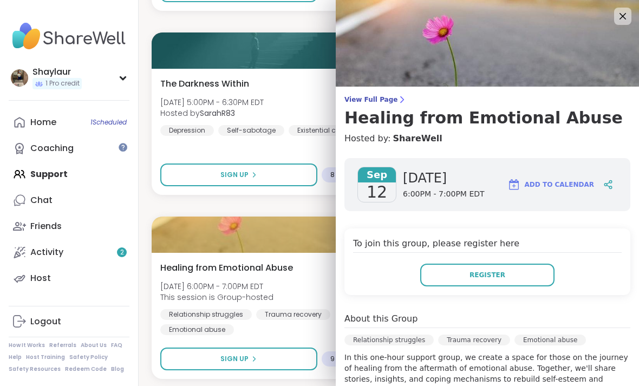
scroll to position [0, 0]
click at [621, 16] on icon at bounding box center [623, 16] width 13 height 13
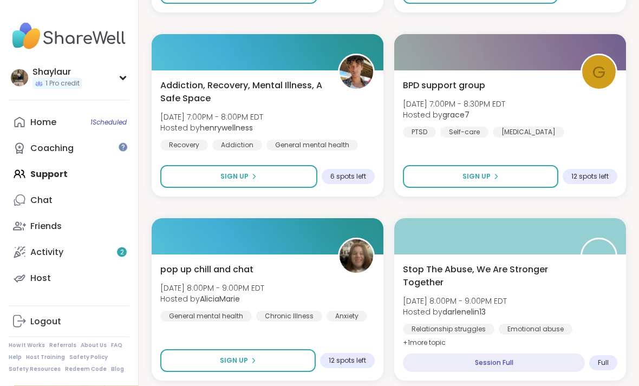
scroll to position [3127, 0]
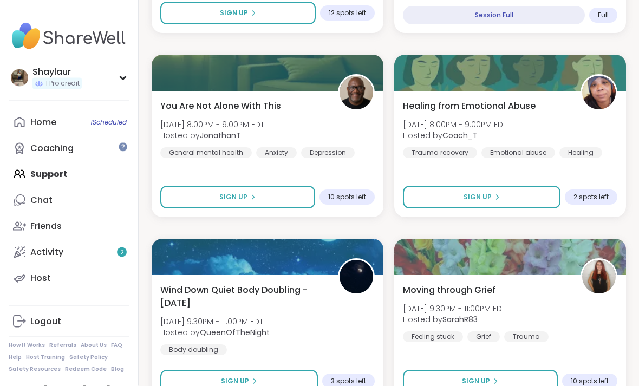
scroll to position [3471, 0]
click at [510, 101] on span "Healing from Emotional Abuse" at bounding box center [469, 106] width 133 height 13
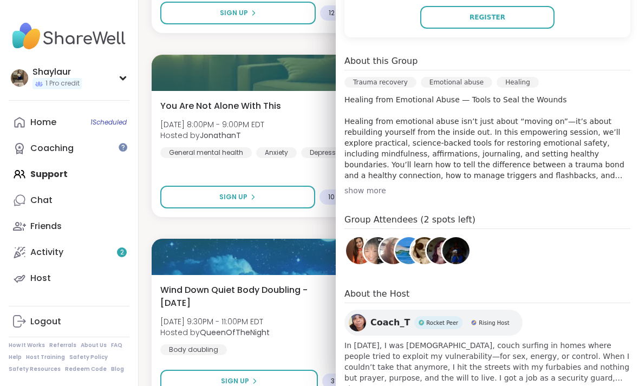
scroll to position [257, 0]
click at [376, 386] on span "show more" at bounding box center [488, 389] width 286 height 11
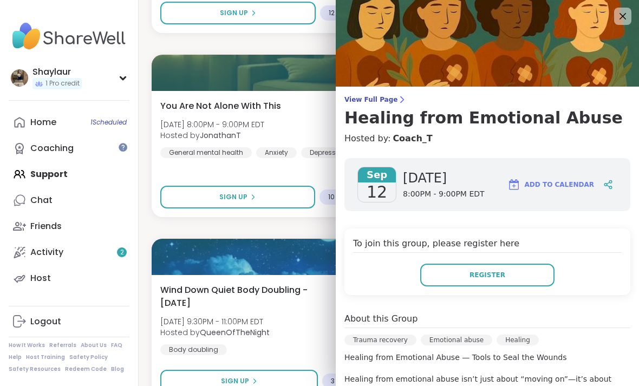
scroll to position [0, 0]
click at [625, 17] on icon at bounding box center [623, 16] width 7 height 7
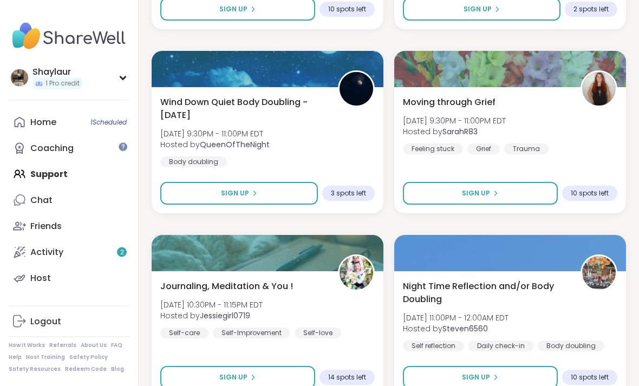
scroll to position [3660, 0]
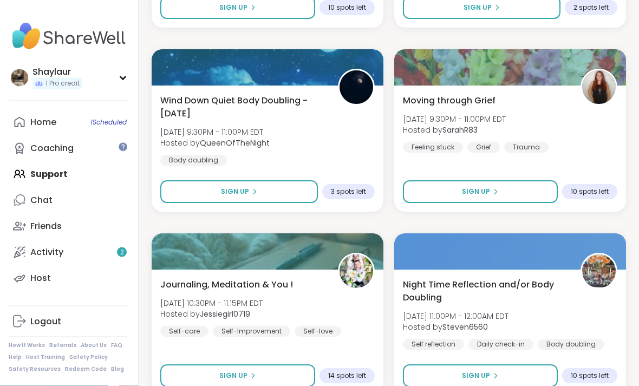
click at [602, 128] on div "Moving through Grief [DATE] 9:30PM - 11:00PM EDT Hosted by SarahR83 Feeling stu…" at bounding box center [510, 124] width 215 height 59
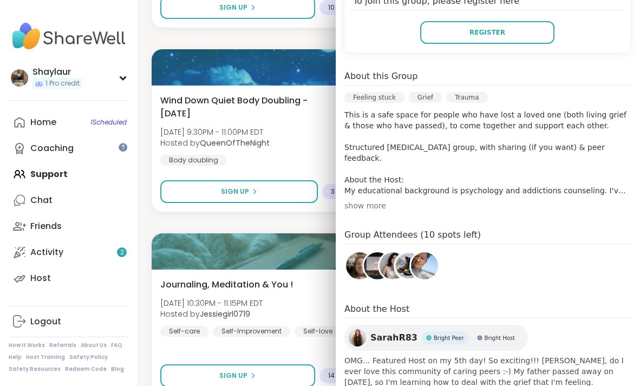
scroll to position [244, 0]
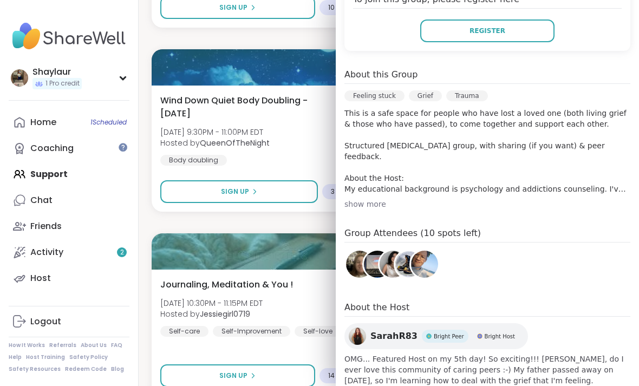
click at [601, 194] on div "About this Group Feeling stuck Grief Trauma This is a safe space for people who…" at bounding box center [488, 138] width 286 height 141
click at [375, 200] on div "show more" at bounding box center [488, 204] width 286 height 11
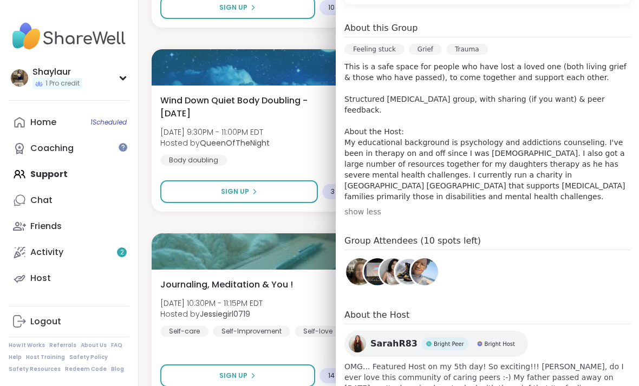
scroll to position [290, 0]
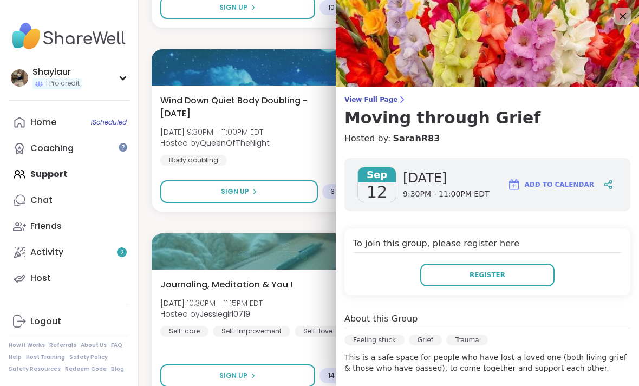
scroll to position [0, 0]
click at [623, 16] on icon at bounding box center [623, 16] width 7 height 7
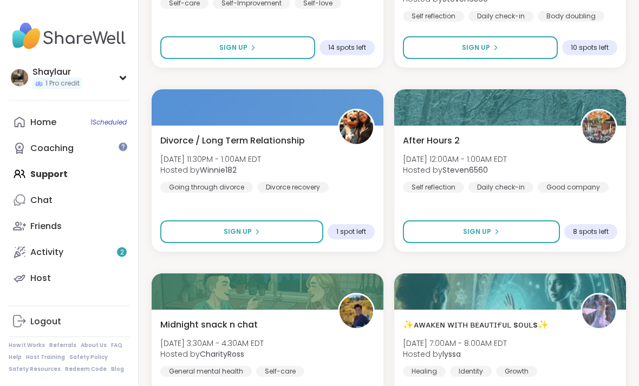
scroll to position [3989, 0]
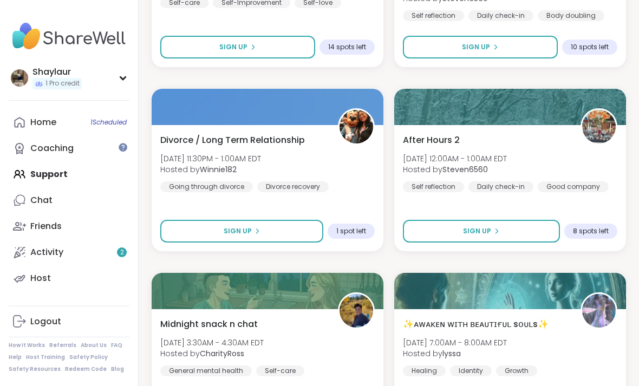
click at [344, 142] on img at bounding box center [357, 127] width 34 height 34
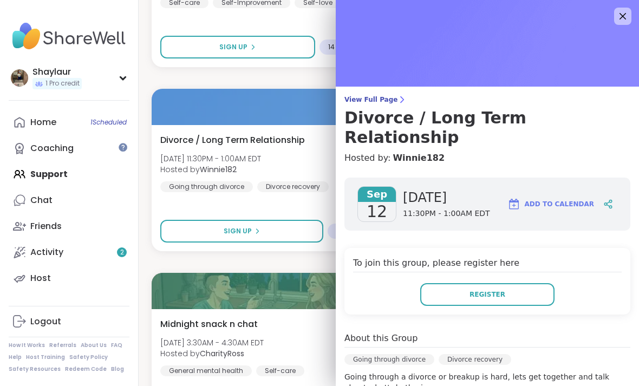
scroll to position [0, 0]
click at [621, 10] on icon at bounding box center [623, 16] width 13 height 13
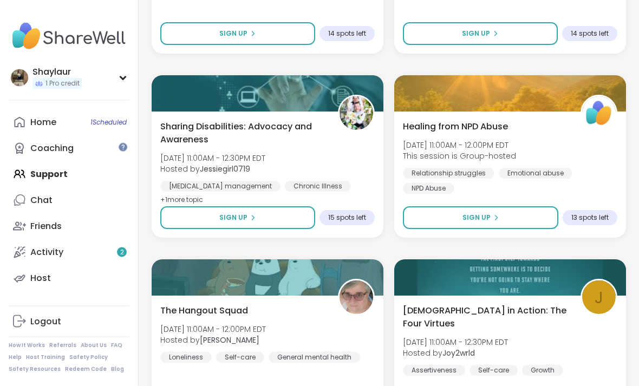
scroll to position [4741, 0]
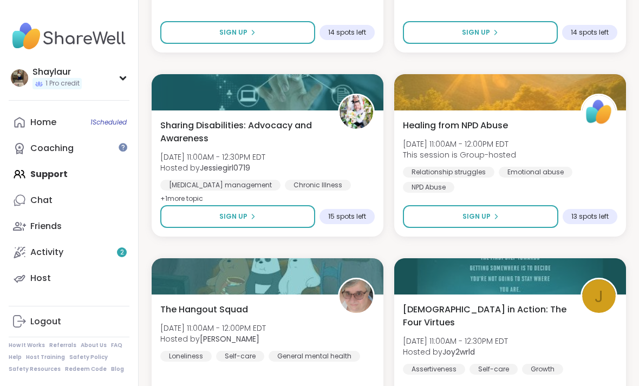
click at [491, 127] on span "Healing from NPD Abuse" at bounding box center [455, 125] width 105 height 13
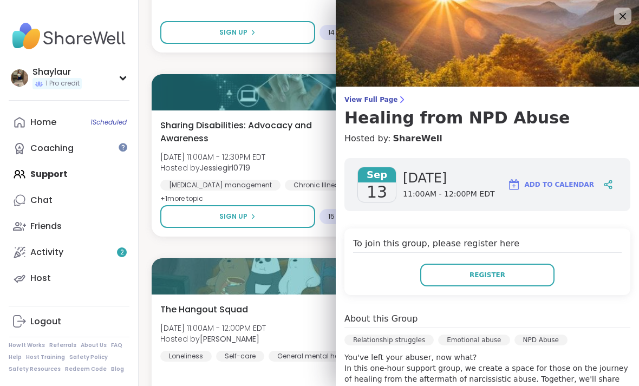
scroll to position [-1, 0]
click at [633, 8] on img at bounding box center [487, 43] width 303 height 87
click at [625, 19] on icon at bounding box center [623, 16] width 13 height 13
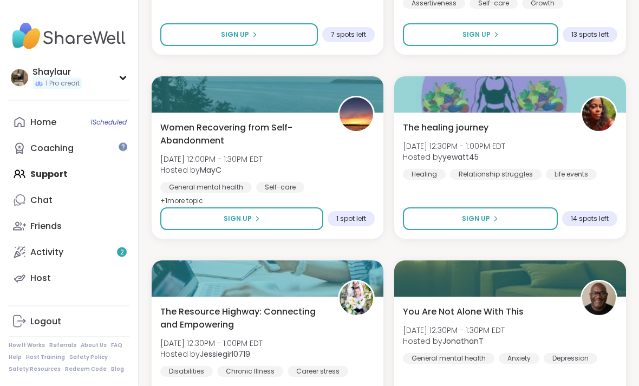
scroll to position [5107, 0]
click at [345, 144] on div "Women Recovering from Self-Abandonment [DATE] 12:00PM - 1:30PM EDT Hosted by Ma…" at bounding box center [267, 164] width 215 height 87
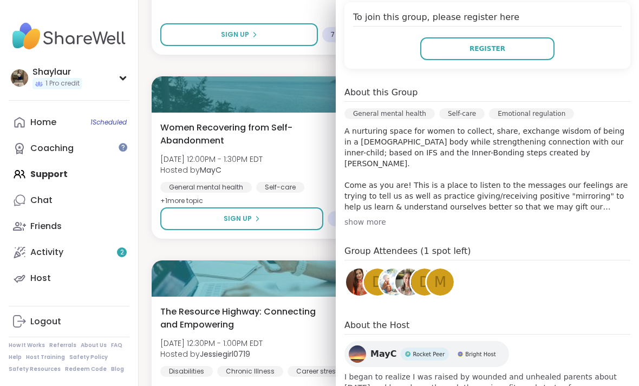
scroll to position [247, 0]
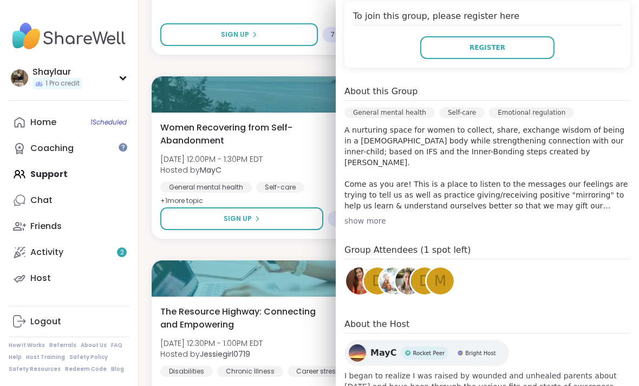
click at [386, 224] on div "show more" at bounding box center [488, 221] width 286 height 11
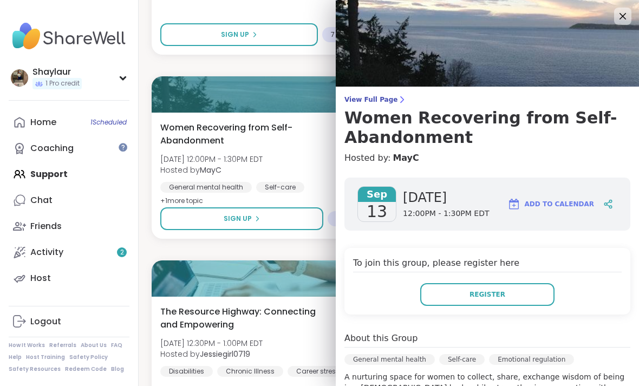
scroll to position [0, 0]
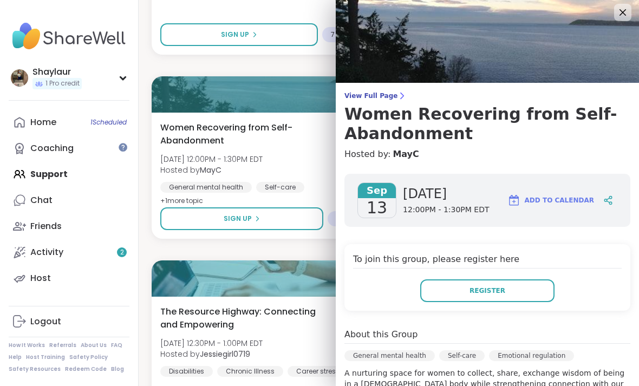
click at [632, 25] on img at bounding box center [487, 39] width 303 height 87
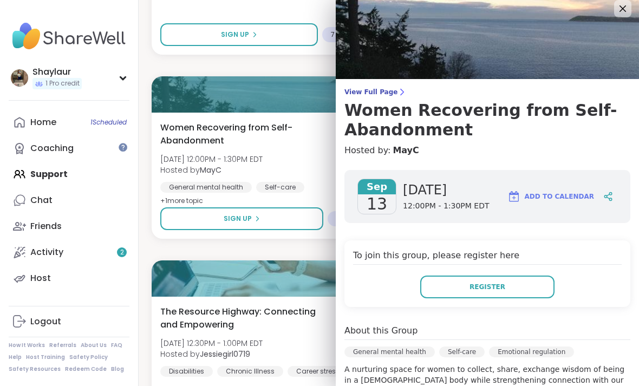
scroll to position [10, 0]
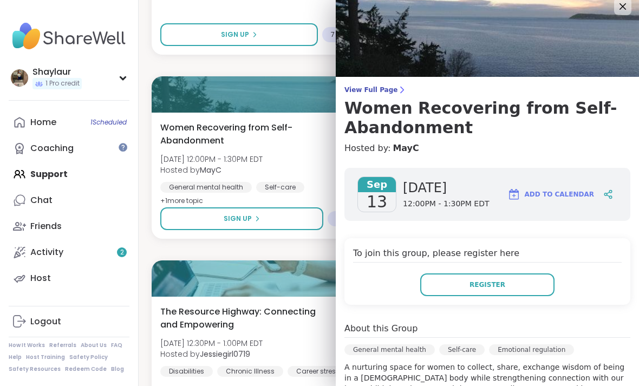
click at [618, 16] on img at bounding box center [487, 33] width 303 height 87
click at [619, 9] on icon at bounding box center [623, 6] width 13 height 13
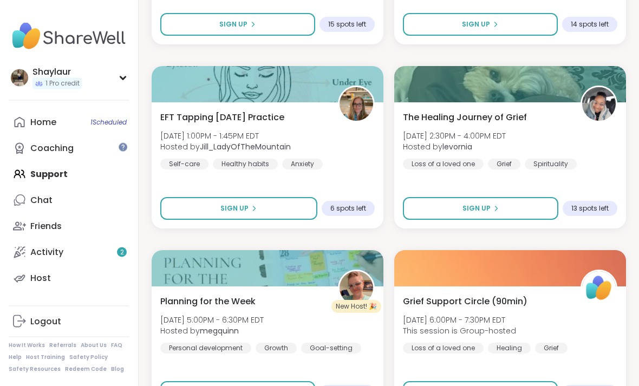
scroll to position [5486, 0]
click at [355, 133] on div "EFT Tapping [DATE] Practice [DATE] 1:00PM - 1:45PM EDT Hosted by [PERSON_NAME] …" at bounding box center [267, 140] width 215 height 59
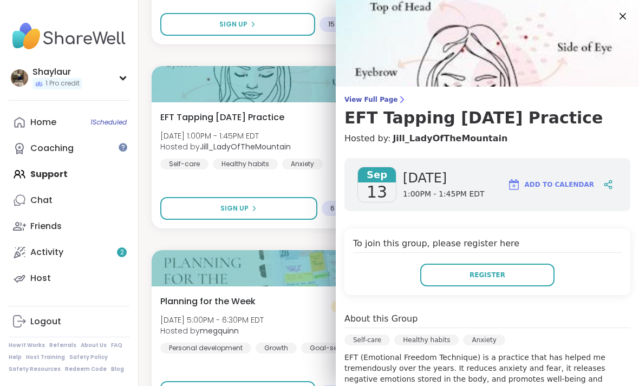
scroll to position [0, 0]
click at [628, 16] on icon at bounding box center [623, 16] width 13 height 13
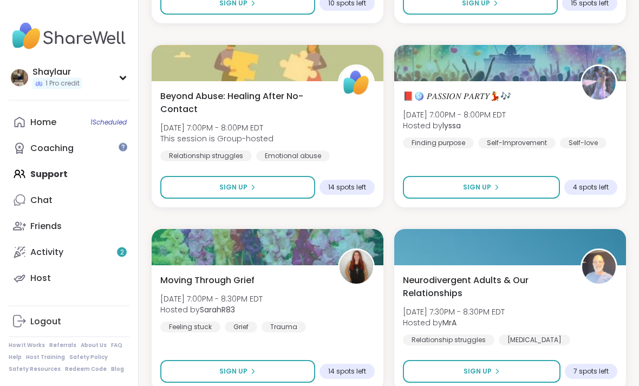
scroll to position [5875, 0]
click at [337, 102] on div "Beyond Abuse: Healing After No-Contact [DATE] 7:00PM - 8:00PM EDT This session …" at bounding box center [267, 133] width 215 height 87
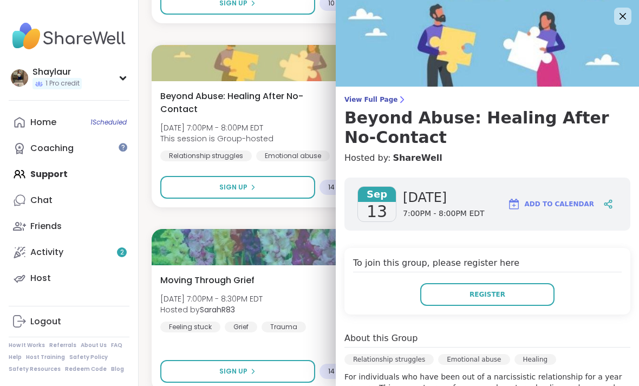
scroll to position [0, 0]
click at [628, 17] on icon at bounding box center [623, 16] width 13 height 13
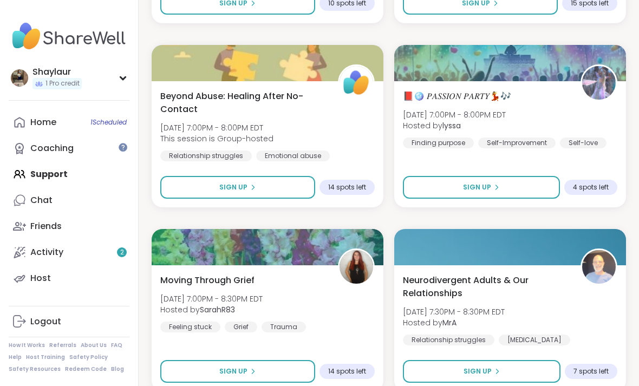
click at [550, 108] on div "📕🪩 𝑃𝐴𝑆𝑆𝐼𝑂𝑁 𝑃𝐴𝑅𝑇𝑌💃🎶 [DATE] 7:00PM - 8:00PM EDT Hosted by lyssa Finding purpose […" at bounding box center [510, 119] width 215 height 59
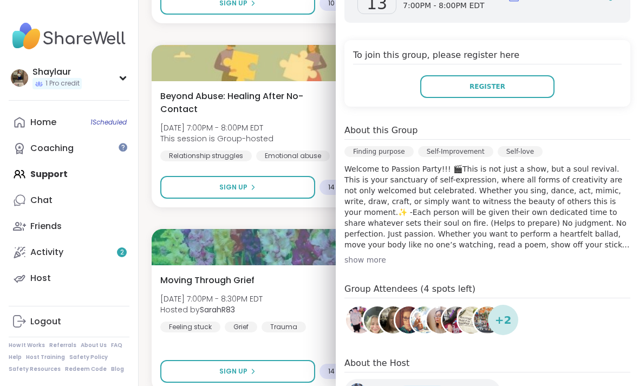
scroll to position [189, 0]
click at [369, 260] on div "show more" at bounding box center [488, 259] width 286 height 11
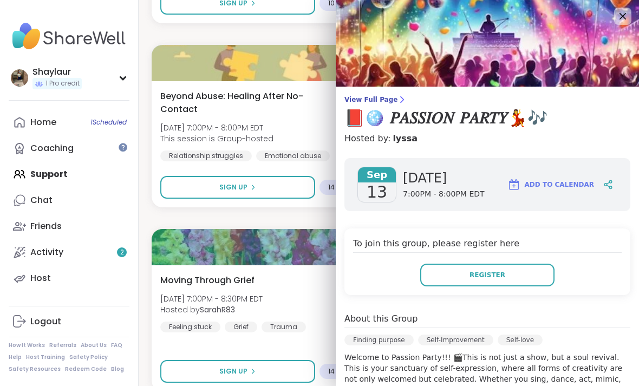
scroll to position [0, 0]
click at [624, 14] on icon at bounding box center [623, 16] width 13 height 13
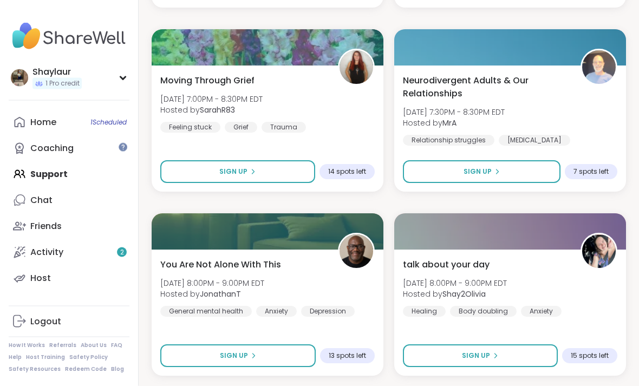
scroll to position [6076, 0]
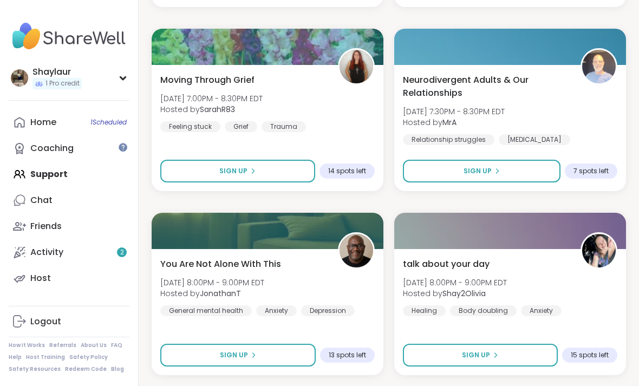
click at [604, 115] on div "Neurodivergent Adults & Our Relationships [DATE] 7:30PM - 8:30PM EDT Hosted by …" at bounding box center [510, 117] width 215 height 87
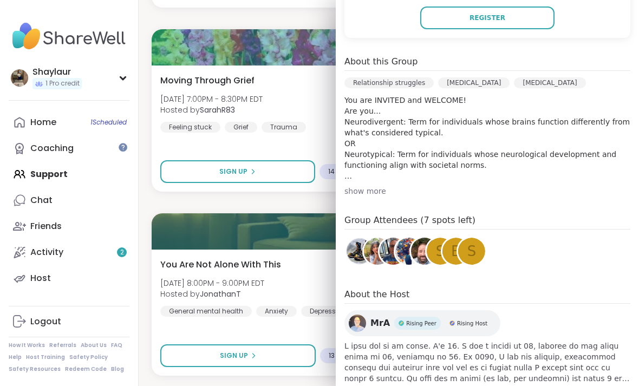
scroll to position [6074, 0]
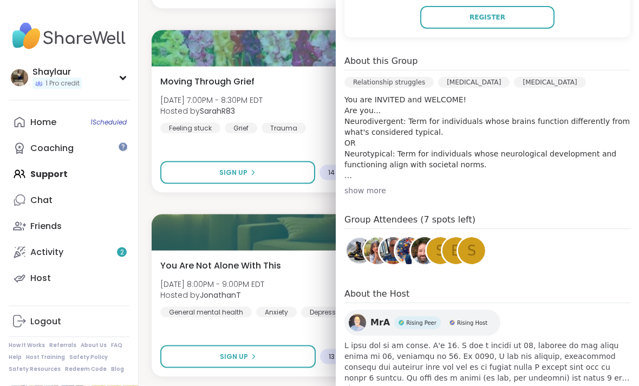
click at [373, 186] on div "show more" at bounding box center [488, 191] width 286 height 11
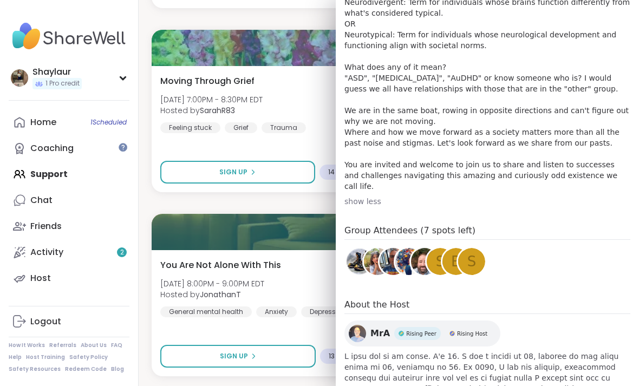
scroll to position [396, 0]
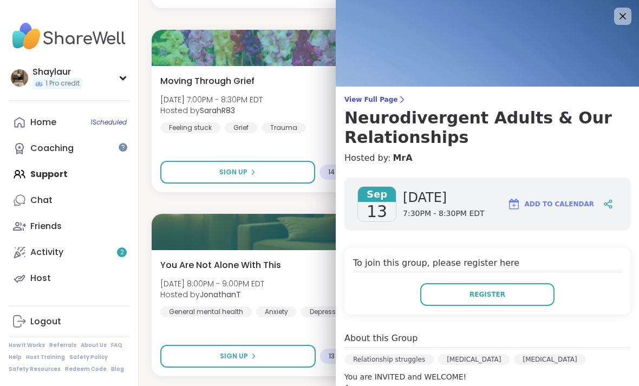
scroll to position [0, 0]
click at [620, 21] on icon at bounding box center [623, 16] width 13 height 13
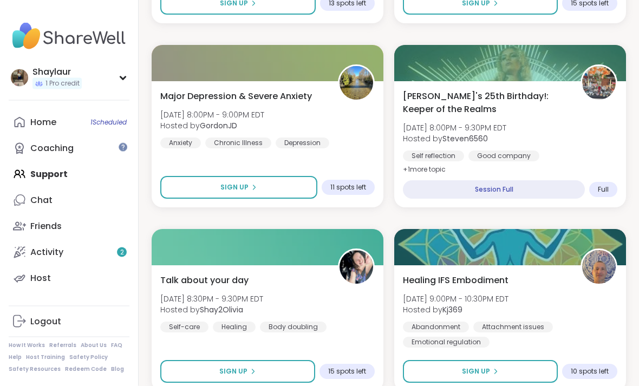
scroll to position [6428, 0]
click at [605, 145] on div "[PERSON_NAME]'s 25th Birthday!: Keeper of the Realms [DATE] 8:00PM - 9:30PM EDT…" at bounding box center [510, 133] width 215 height 87
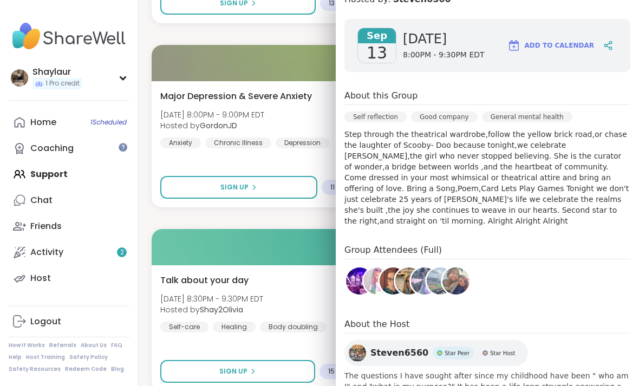
scroll to position [178, 0]
click at [365, 381] on span "The questions I have sought after since my childhood have been " who am I" and …" at bounding box center [488, 392] width 286 height 43
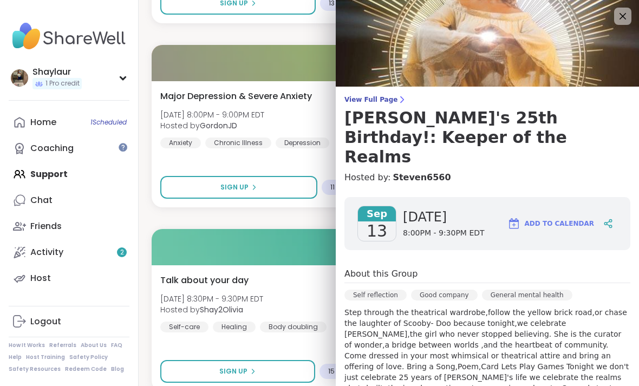
scroll to position [0, 0]
click at [628, 10] on icon at bounding box center [623, 16] width 13 height 13
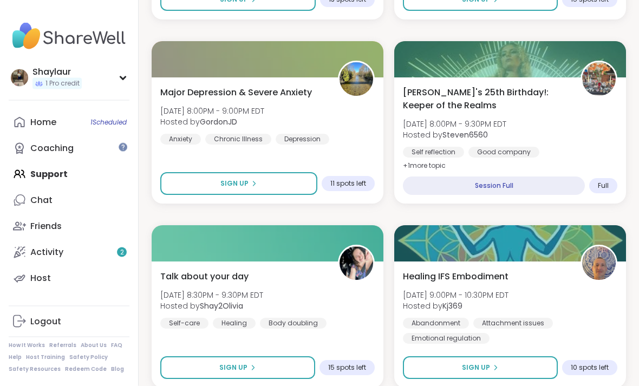
scroll to position [6442, 0]
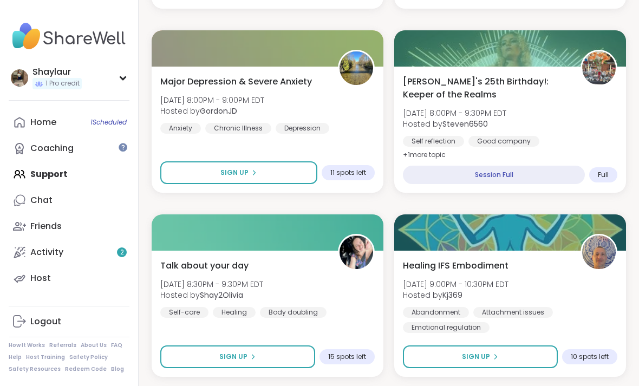
click at [528, 268] on div "Healing IFS Embodiment [DATE] 9:00PM - 10:30PM EDT Hosted by Kj369 Abandonment …" at bounding box center [510, 297] width 215 height 74
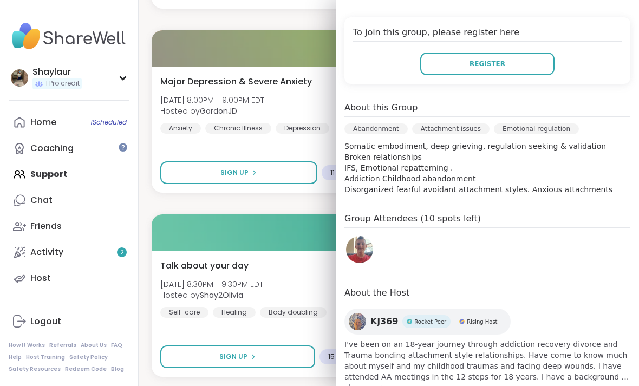
scroll to position [210, 0]
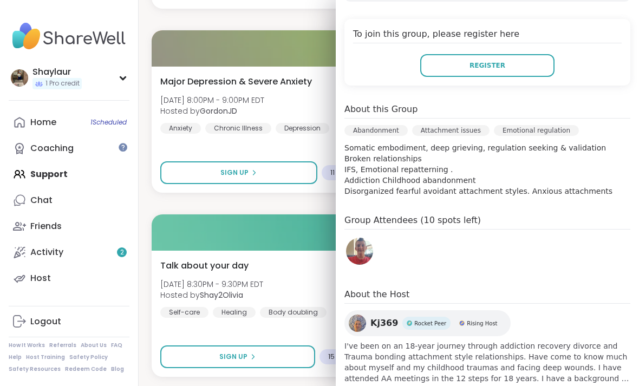
click at [371, 386] on span "show more" at bounding box center [488, 389] width 286 height 11
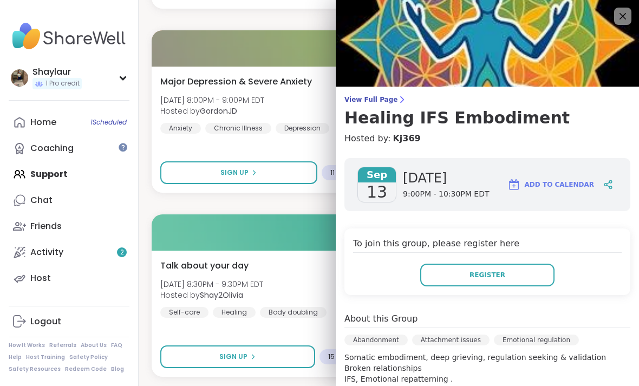
scroll to position [0, 0]
click at [498, 120] on h3 "Healing IFS Embodiment" at bounding box center [488, 118] width 286 height 20
